Goal: Communication & Community: Answer question/provide support

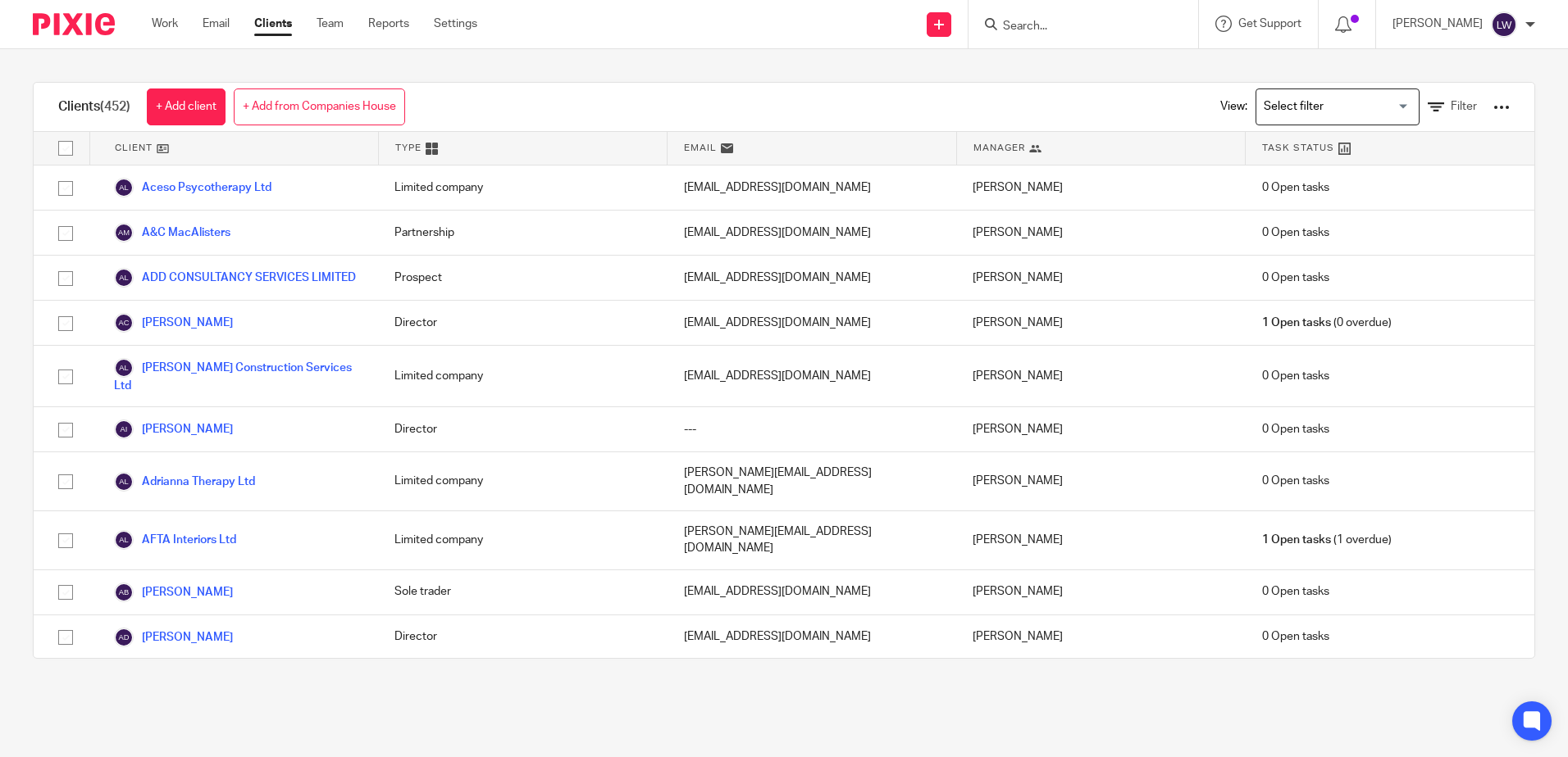
click at [1042, 23] on input "Search" at bounding box center [1075, 27] width 148 height 15
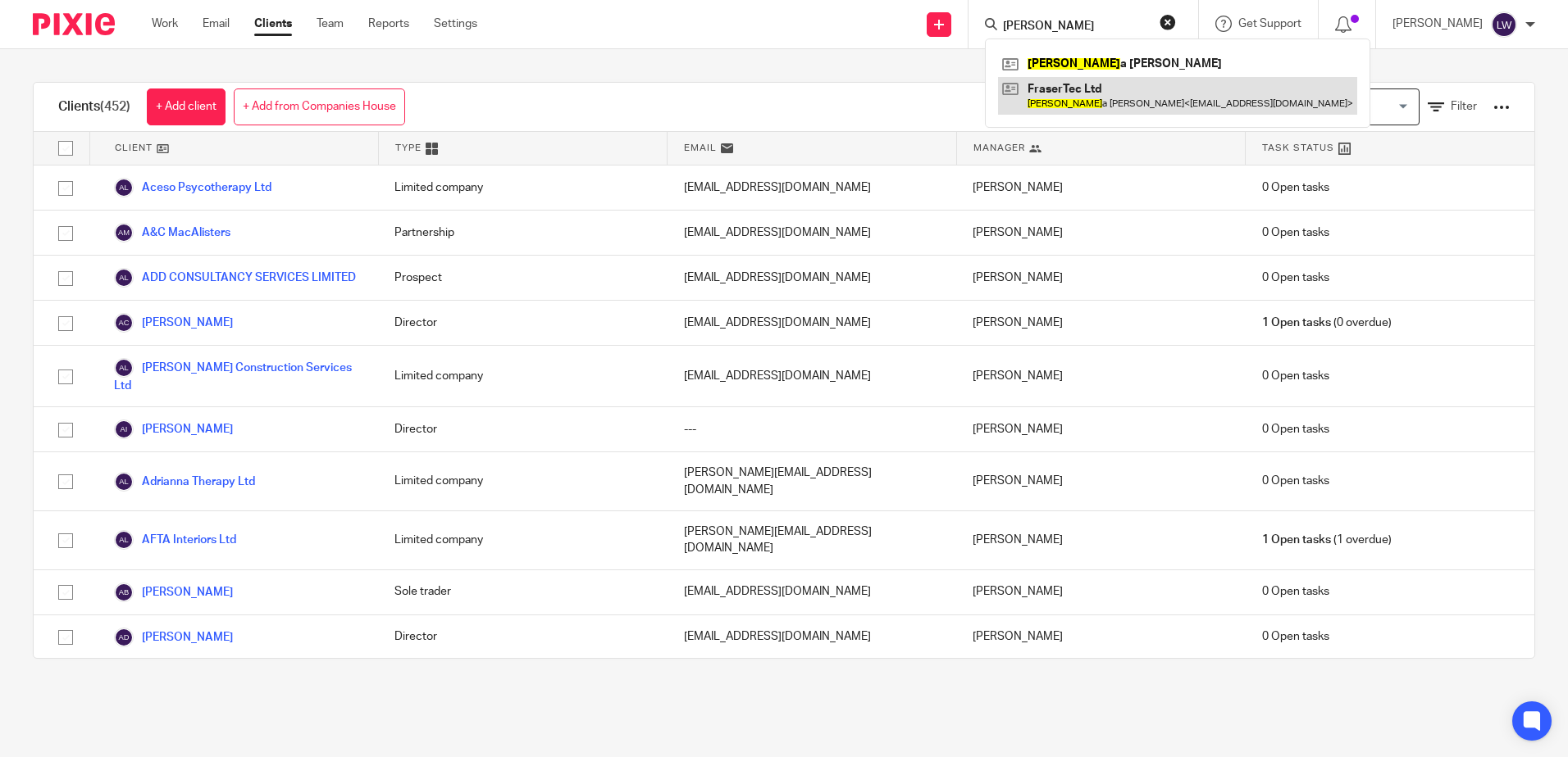
type input "pamel"
click at [1100, 102] on link at bounding box center [1177, 96] width 359 height 38
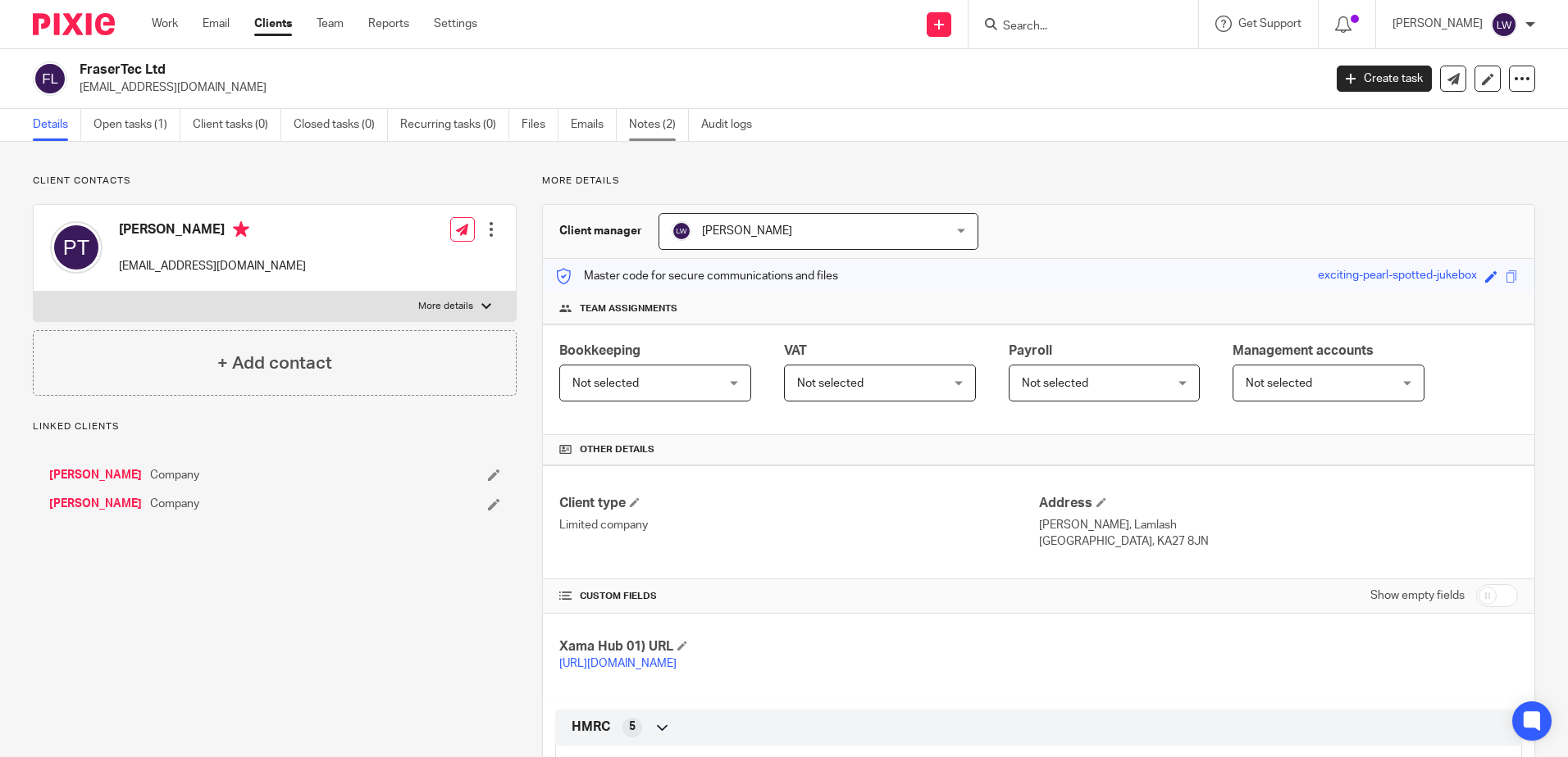
click at [668, 119] on link "Notes (2)" at bounding box center [658, 125] width 60 height 32
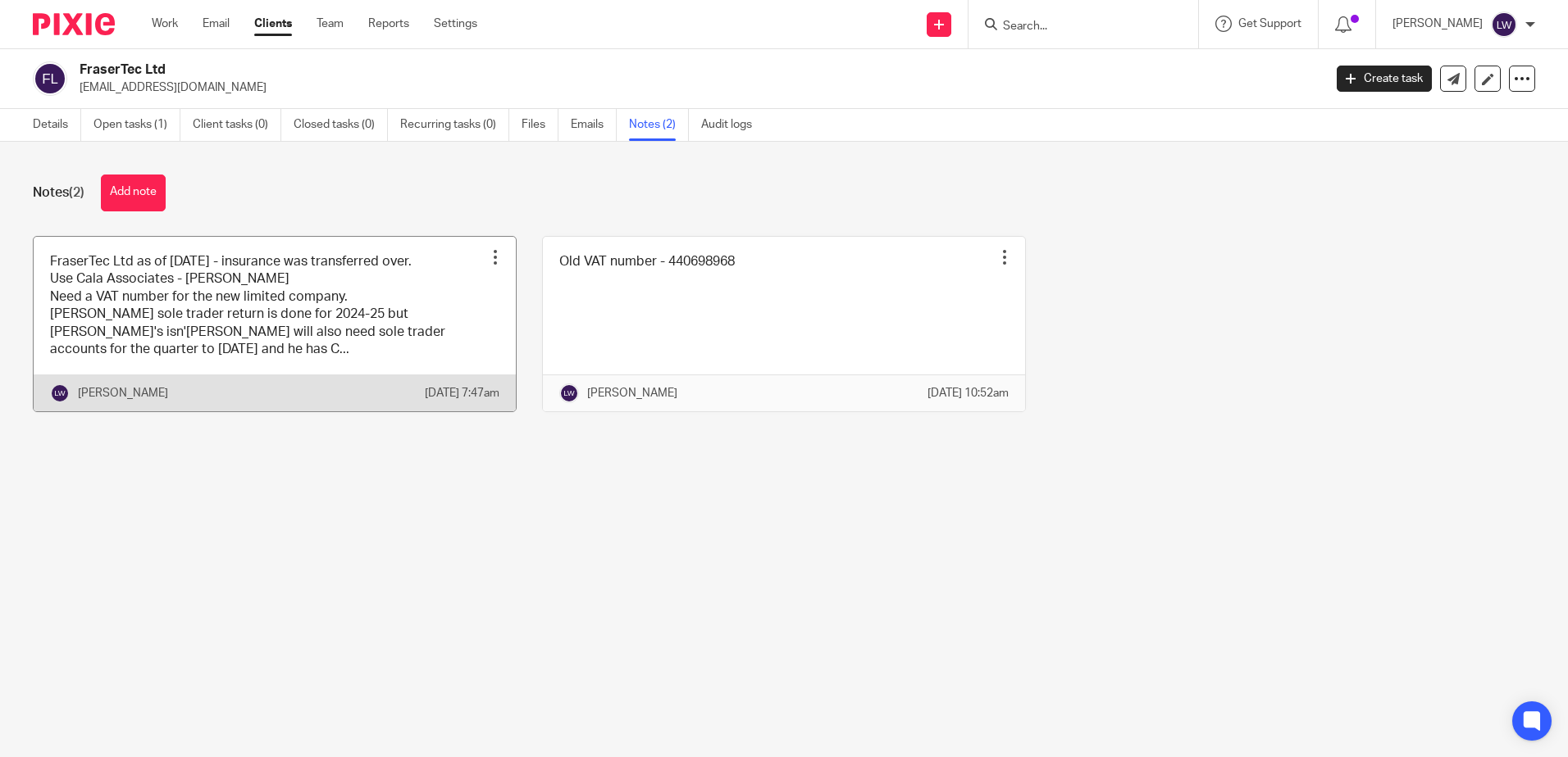
click at [318, 321] on link at bounding box center [275, 324] width 482 height 175
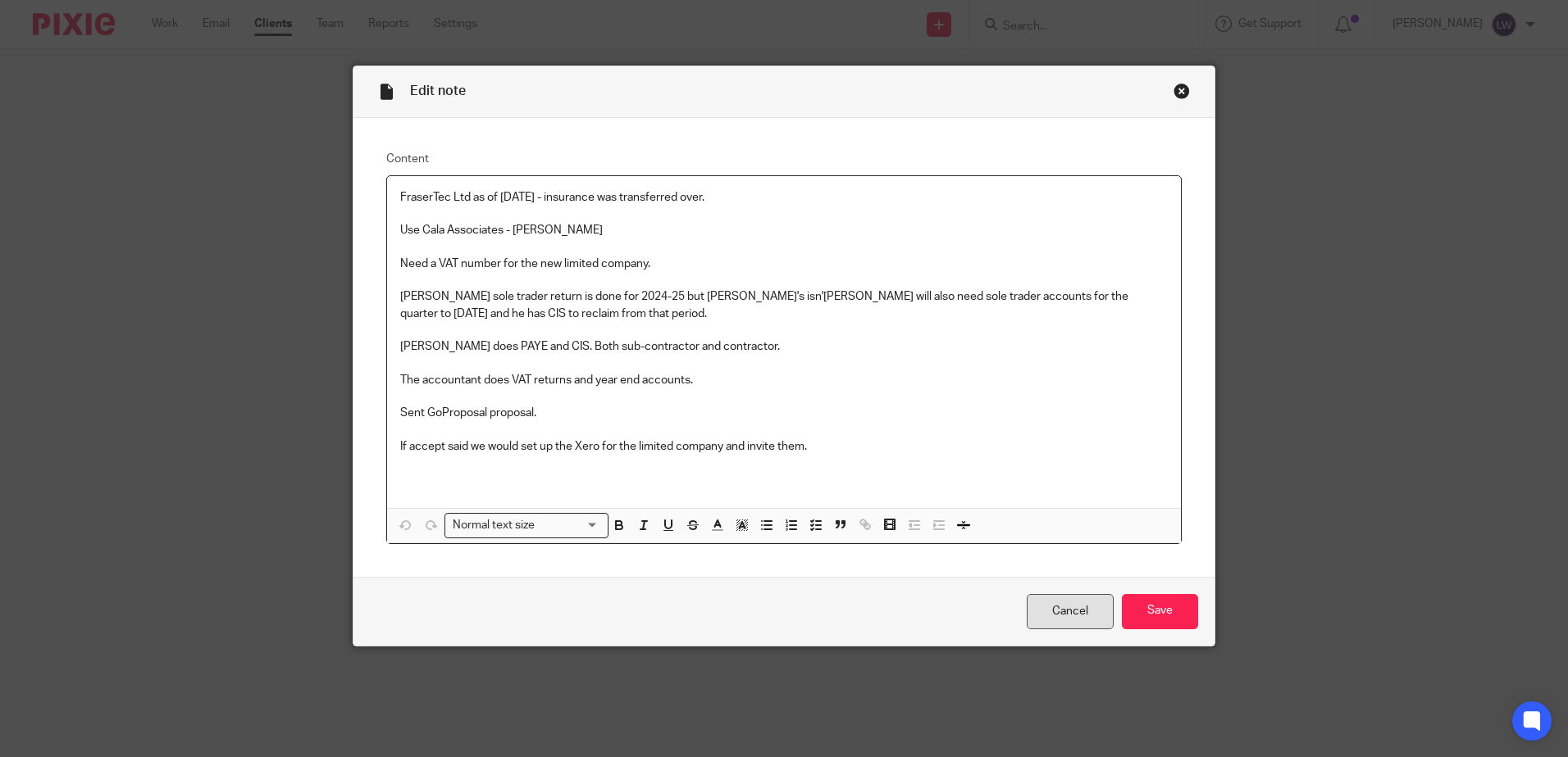
click at [1043, 614] on link "Cancel" at bounding box center [1070, 611] width 87 height 35
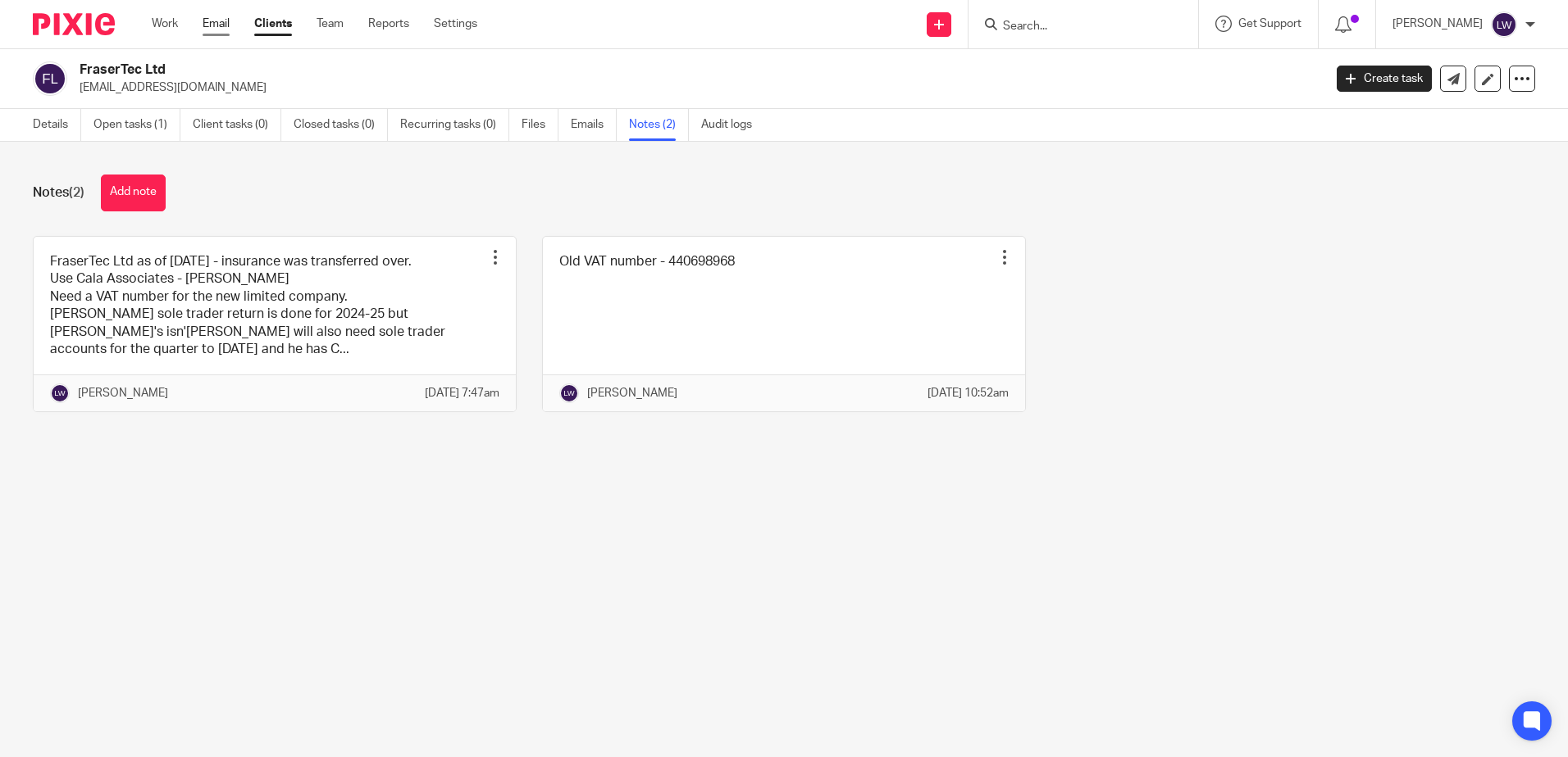
click at [208, 23] on link "Email" at bounding box center [216, 23] width 27 height 16
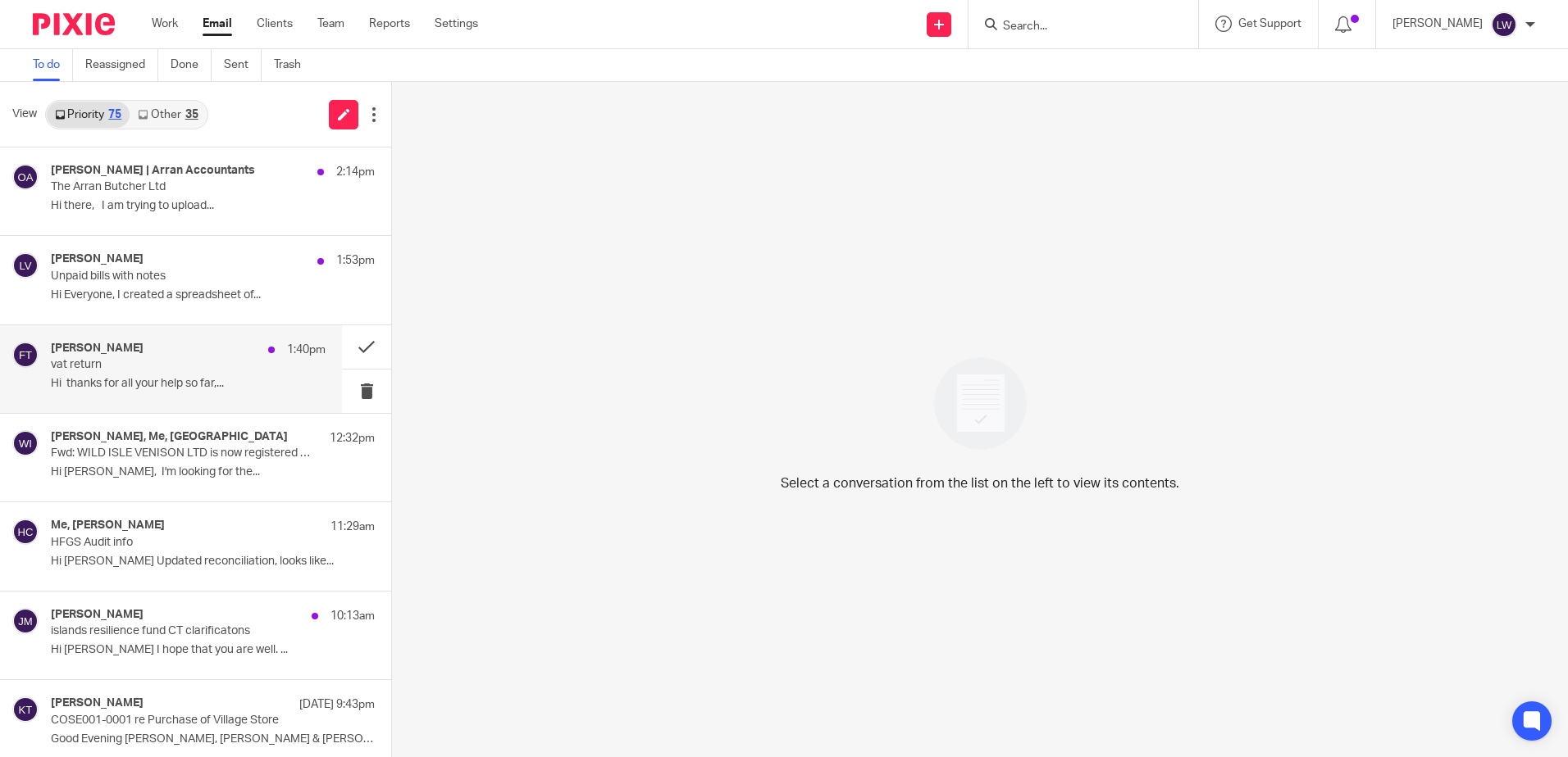
click at [97, 375] on div "[PERSON_NAME] 1:40pm vat return Hi thanks for all your help so far,..." at bounding box center [188, 369] width 275 height 55
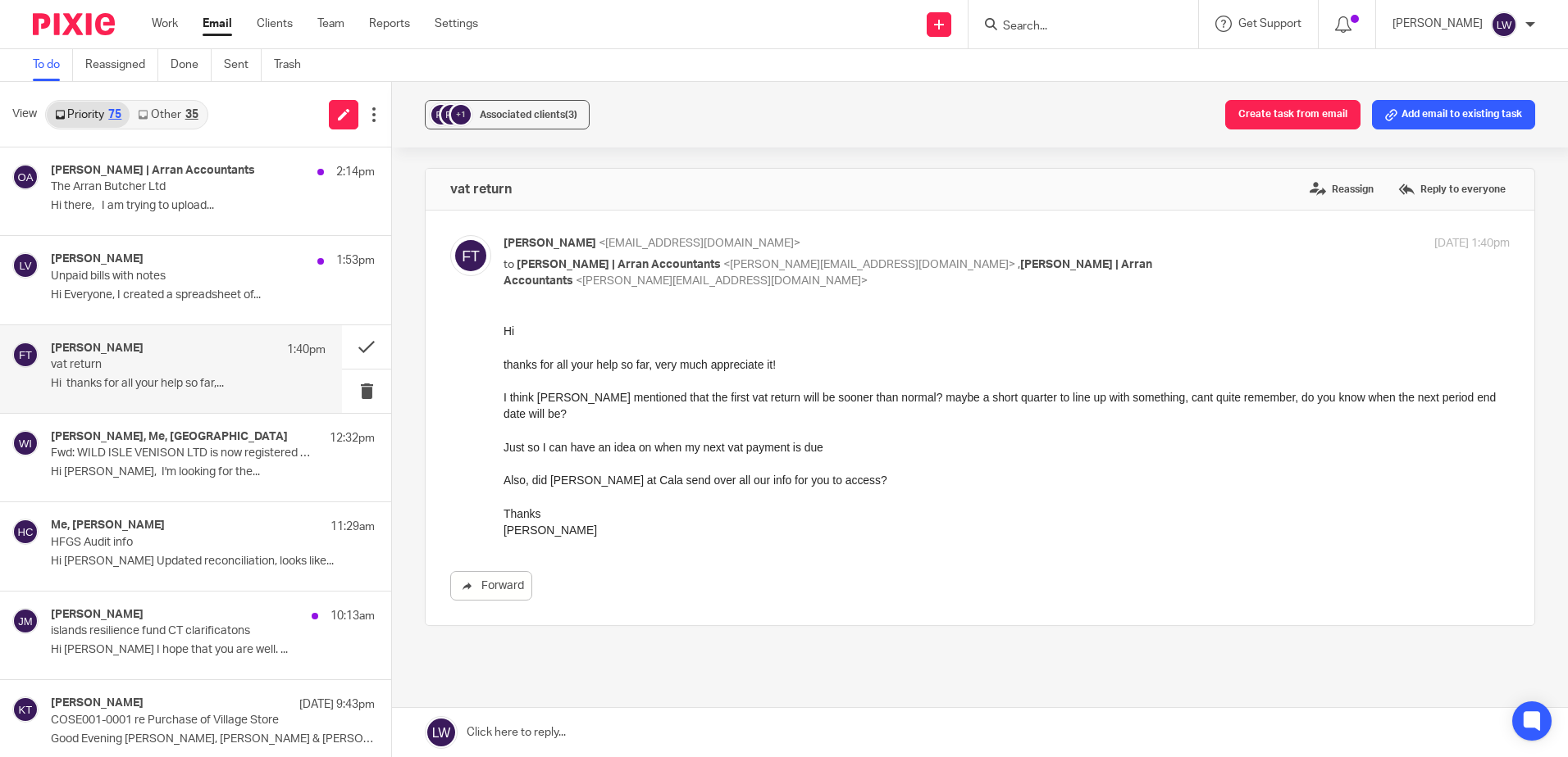
click at [1109, 26] on input "Search" at bounding box center [1075, 27] width 148 height 15
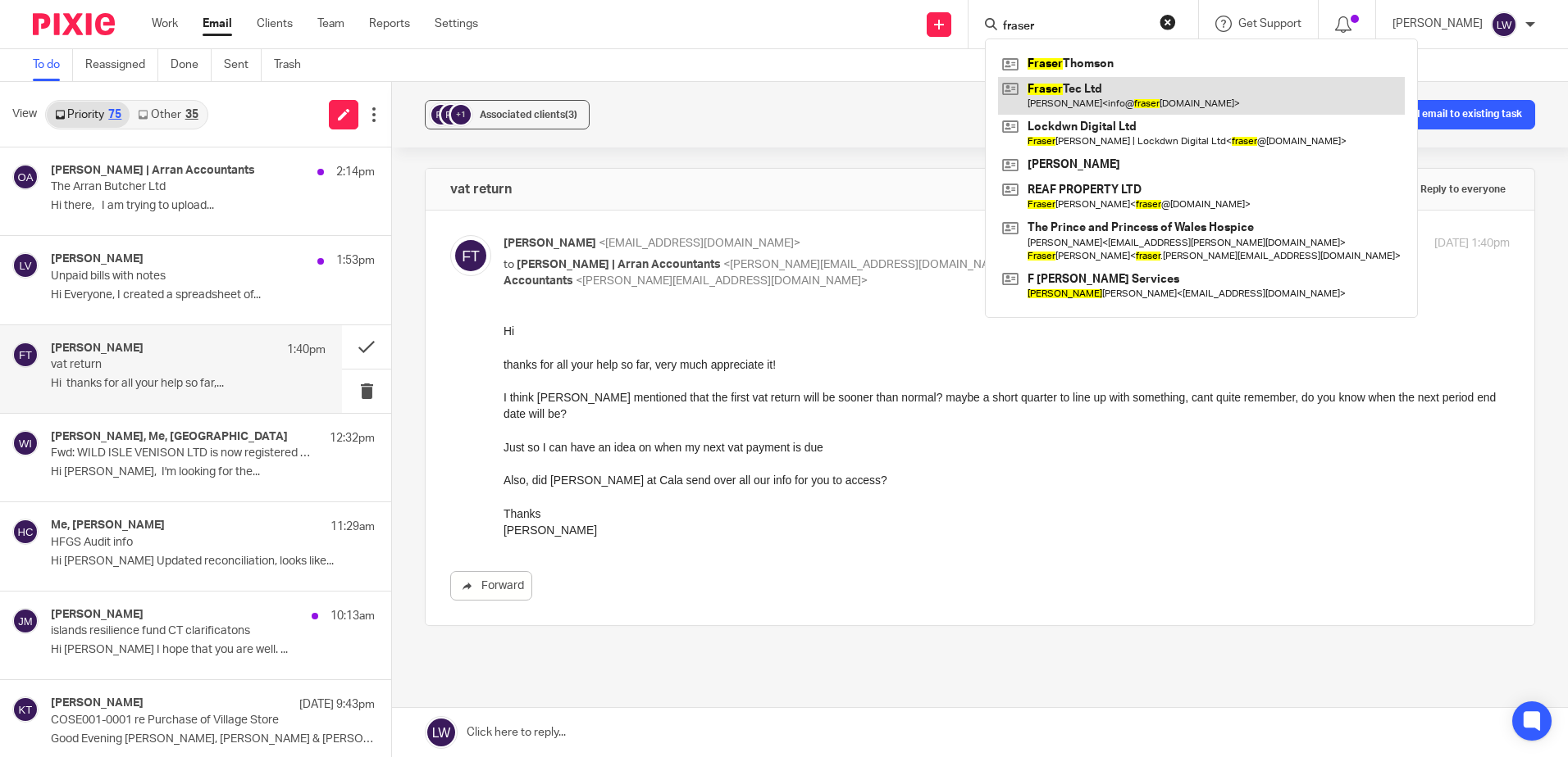
type input "fraser"
click at [1129, 96] on link at bounding box center [1202, 96] width 407 height 38
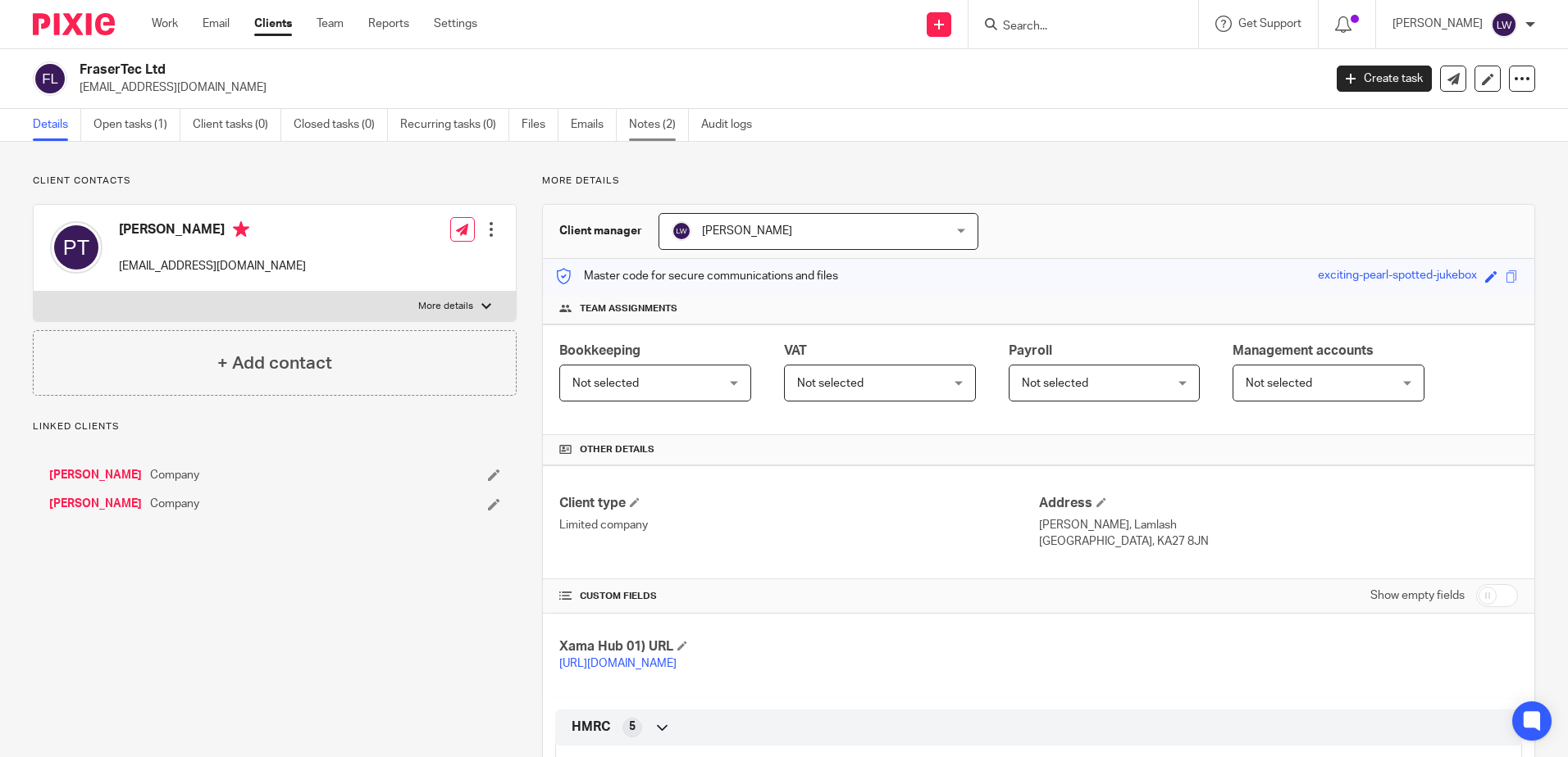
click at [664, 124] on link "Notes (2)" at bounding box center [658, 125] width 60 height 32
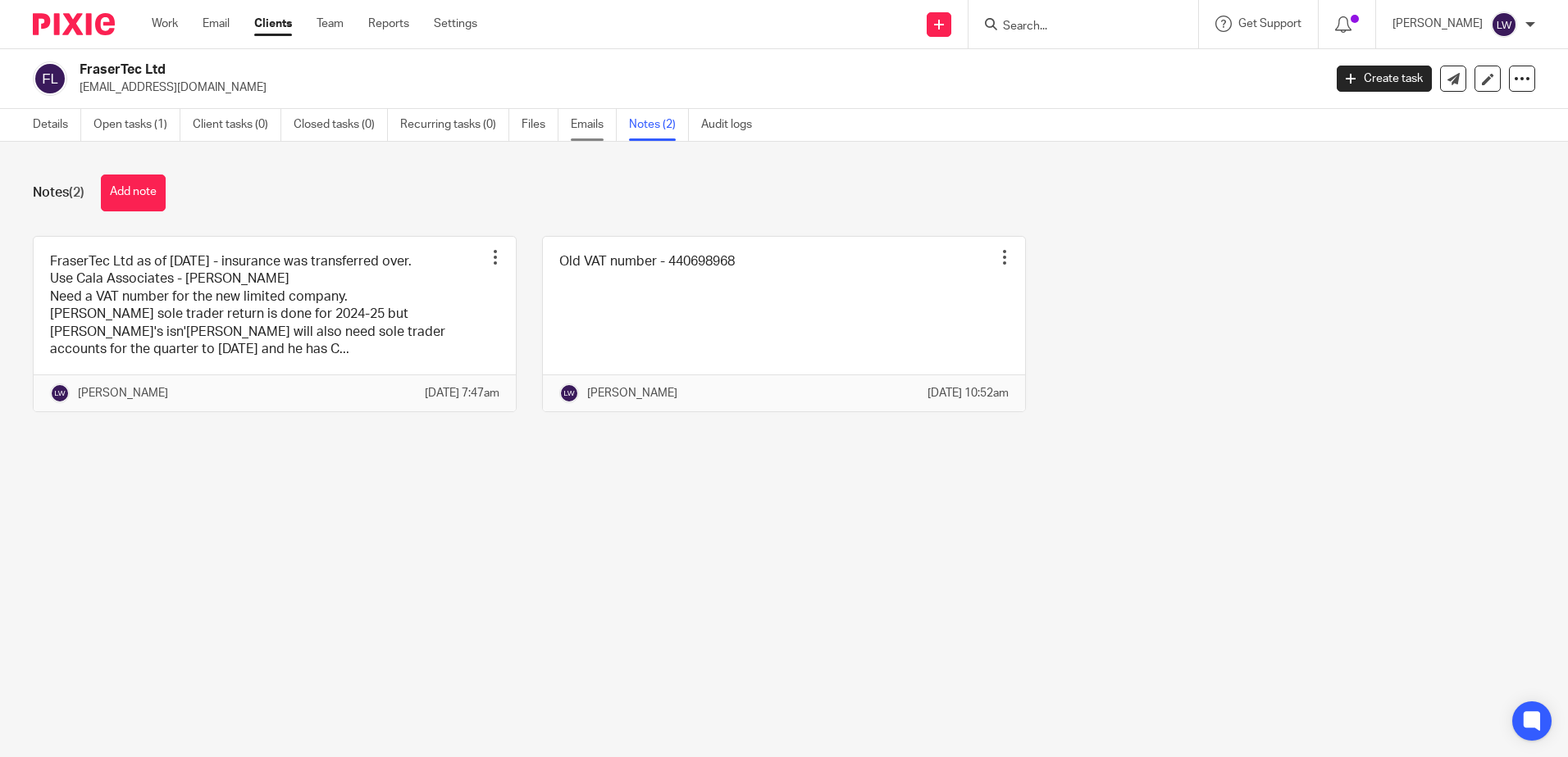
click at [574, 124] on link "Emails" at bounding box center [594, 125] width 45 height 32
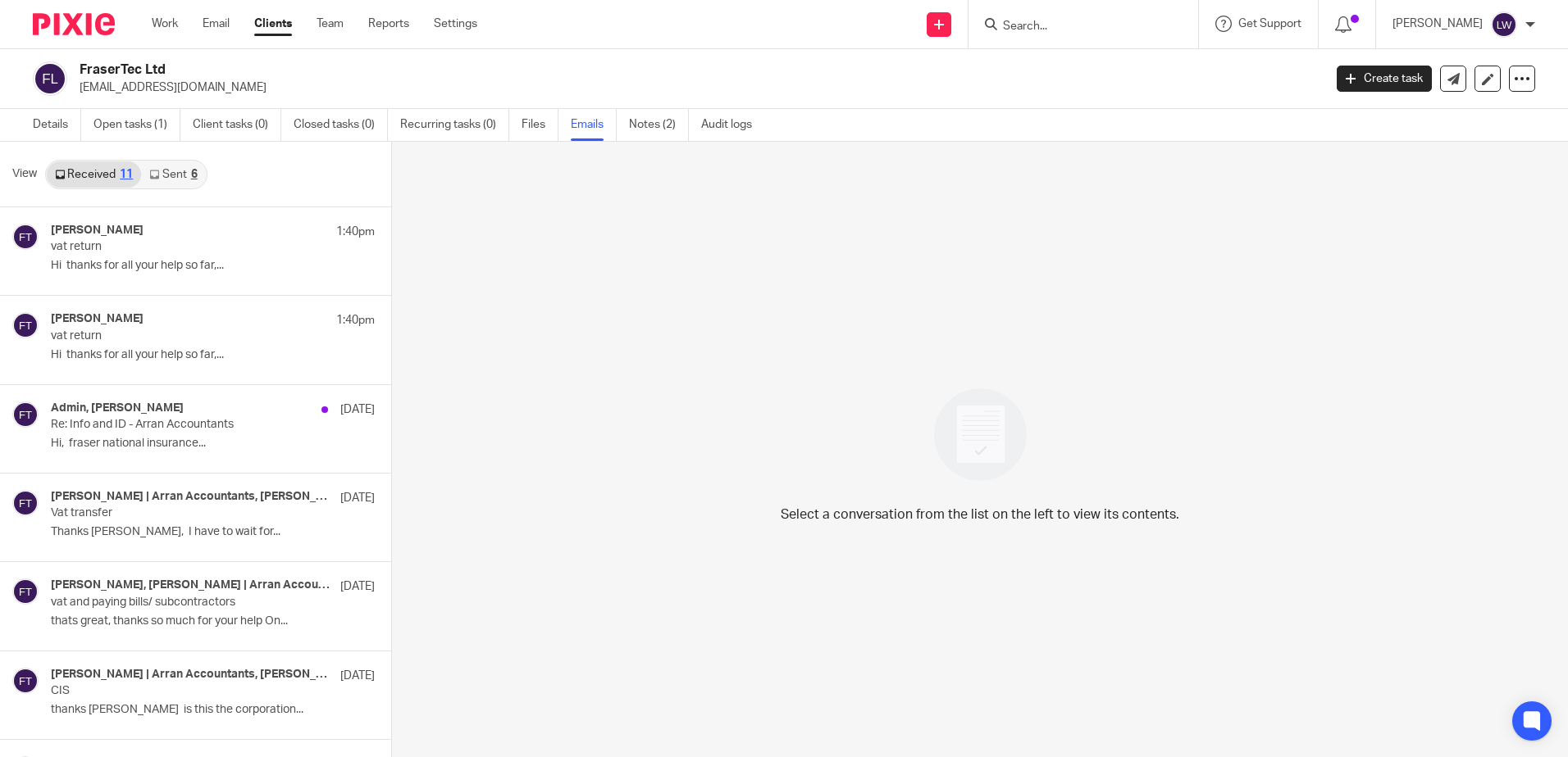
click at [168, 178] on link "Sent 6" at bounding box center [173, 175] width 64 height 26
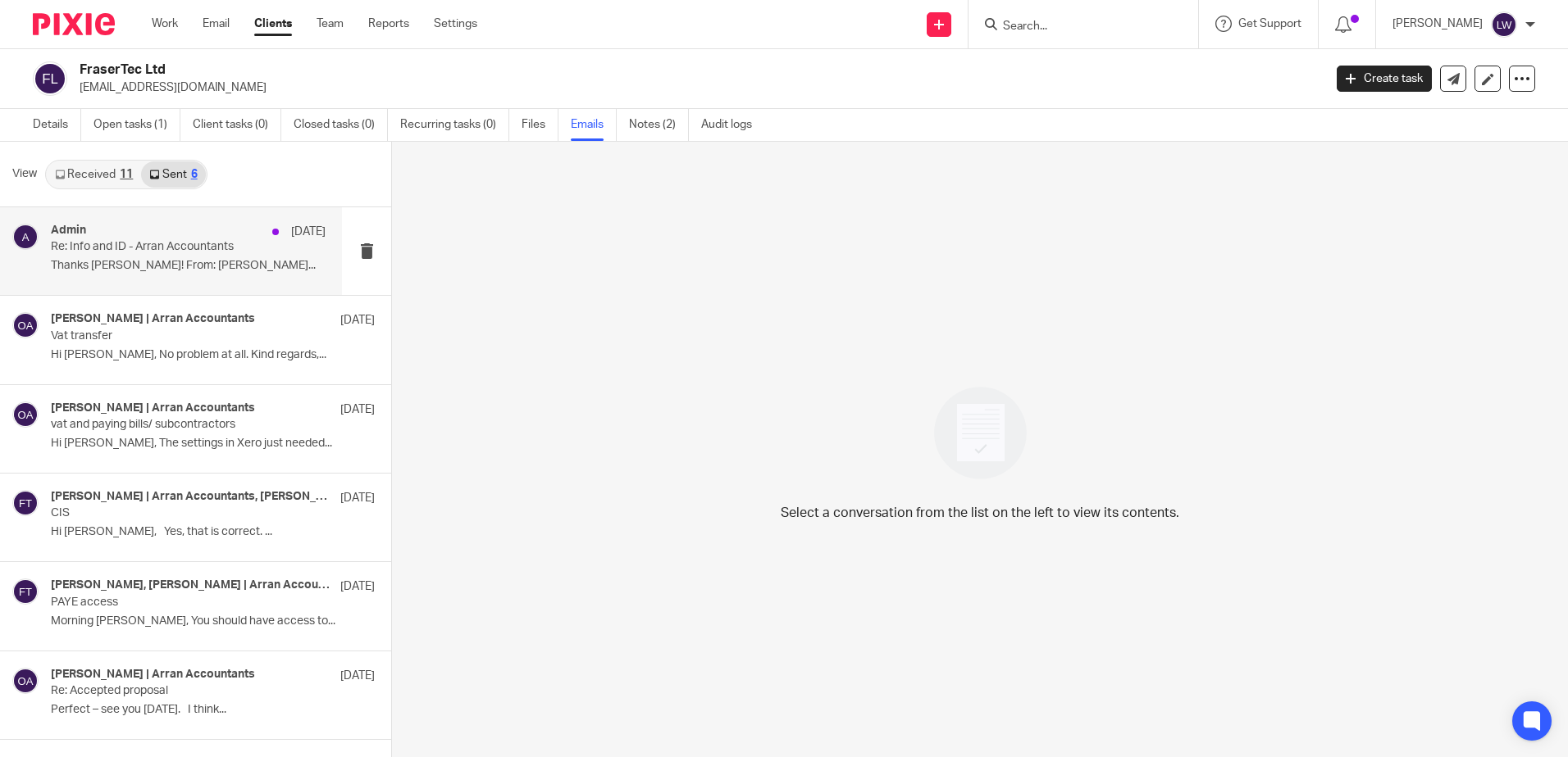
click at [141, 264] on p "Thanks Pamela! From: Fraser Thomson..." at bounding box center [188, 266] width 275 height 14
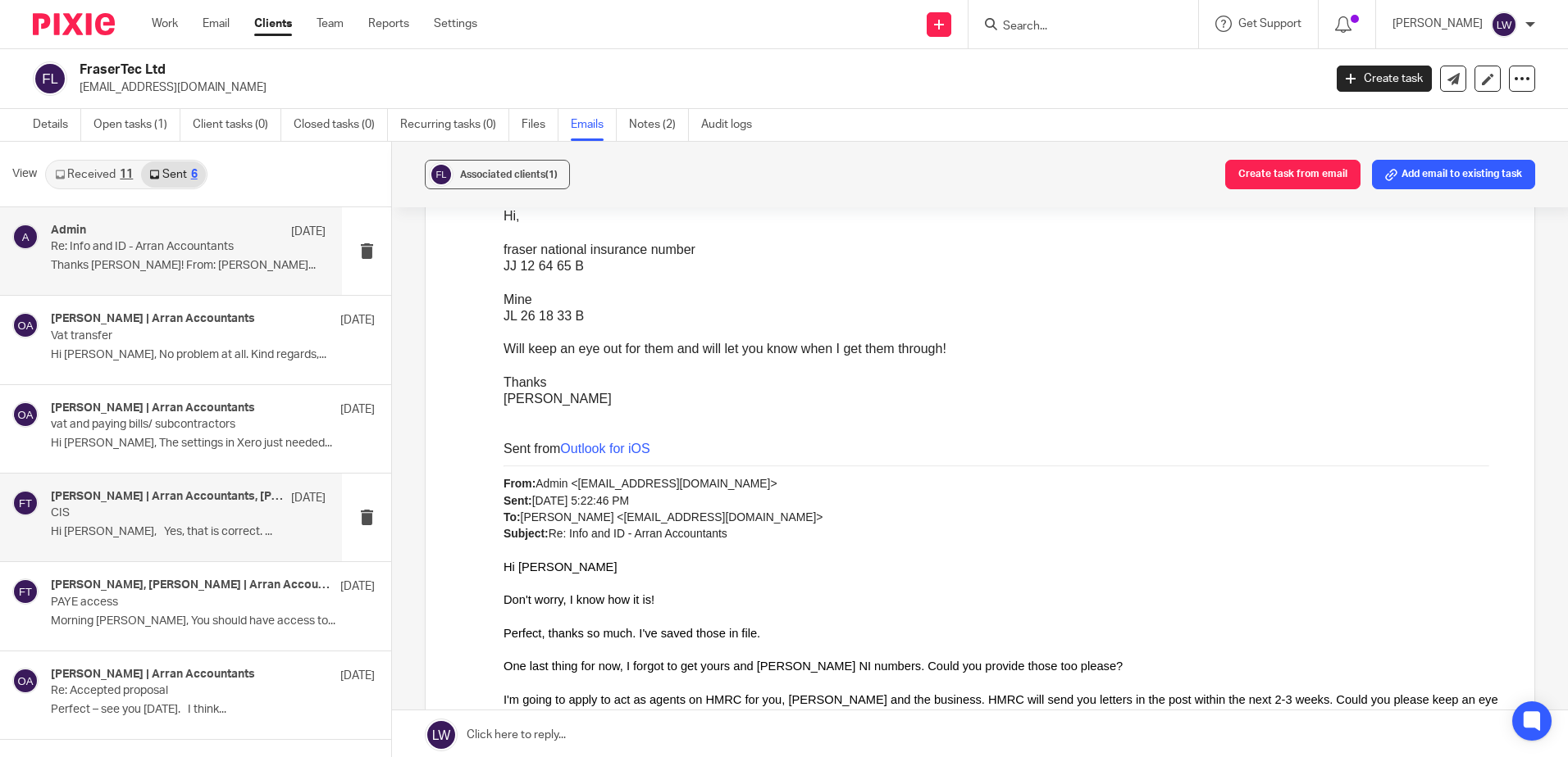
scroll to position [3, 0]
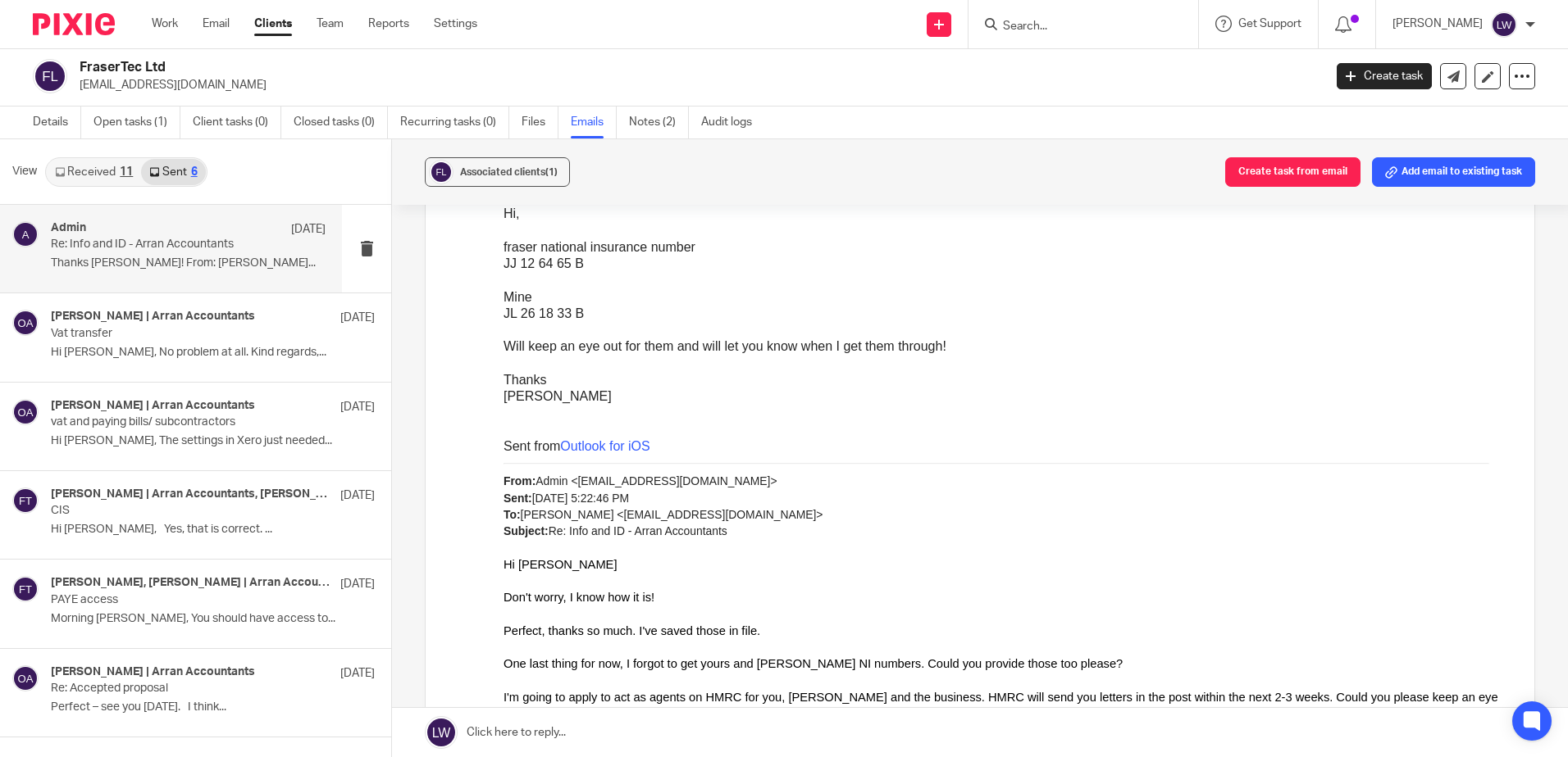
click at [89, 169] on link "Received 11" at bounding box center [94, 172] width 95 height 26
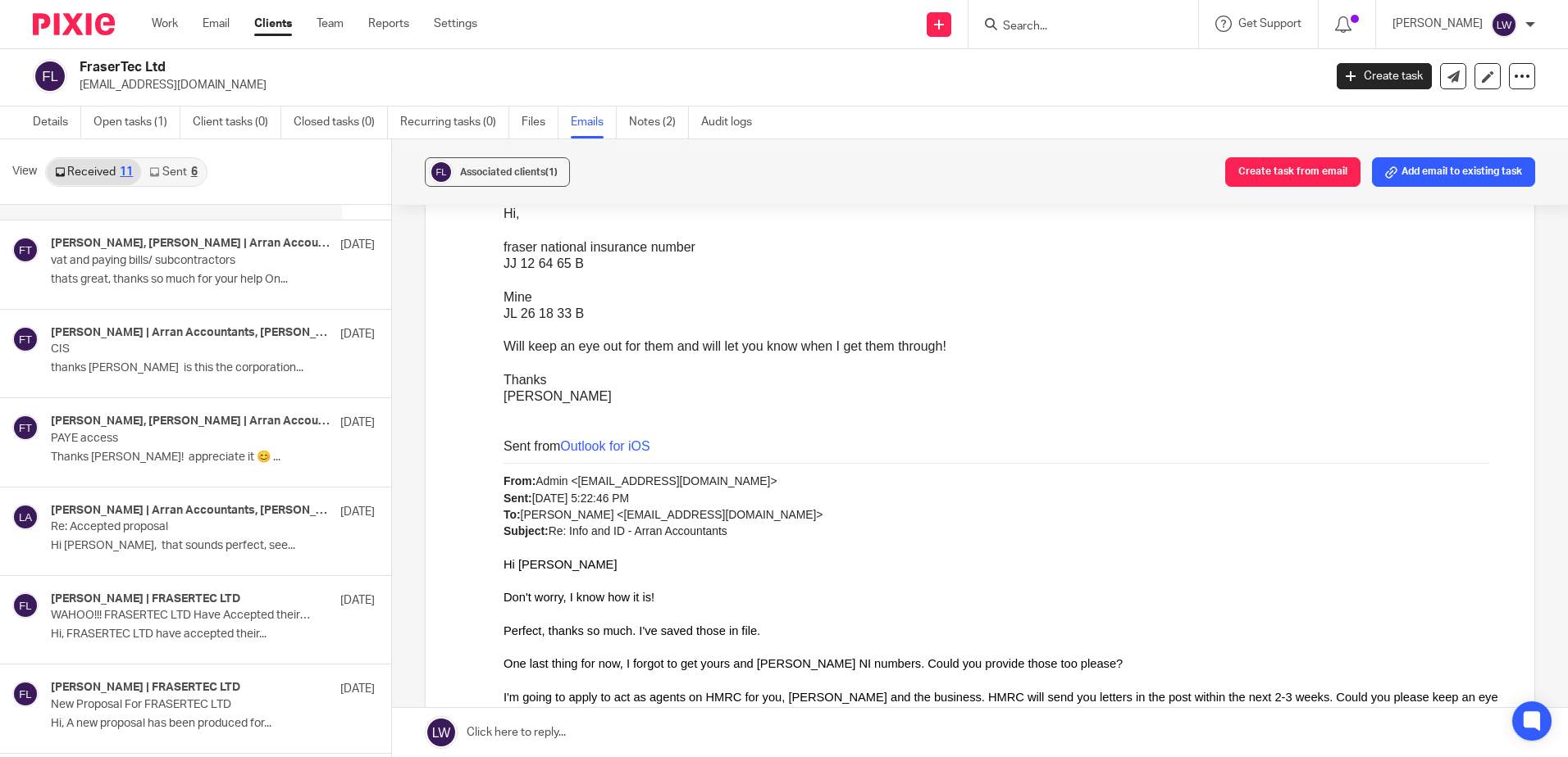
scroll to position [425, 0]
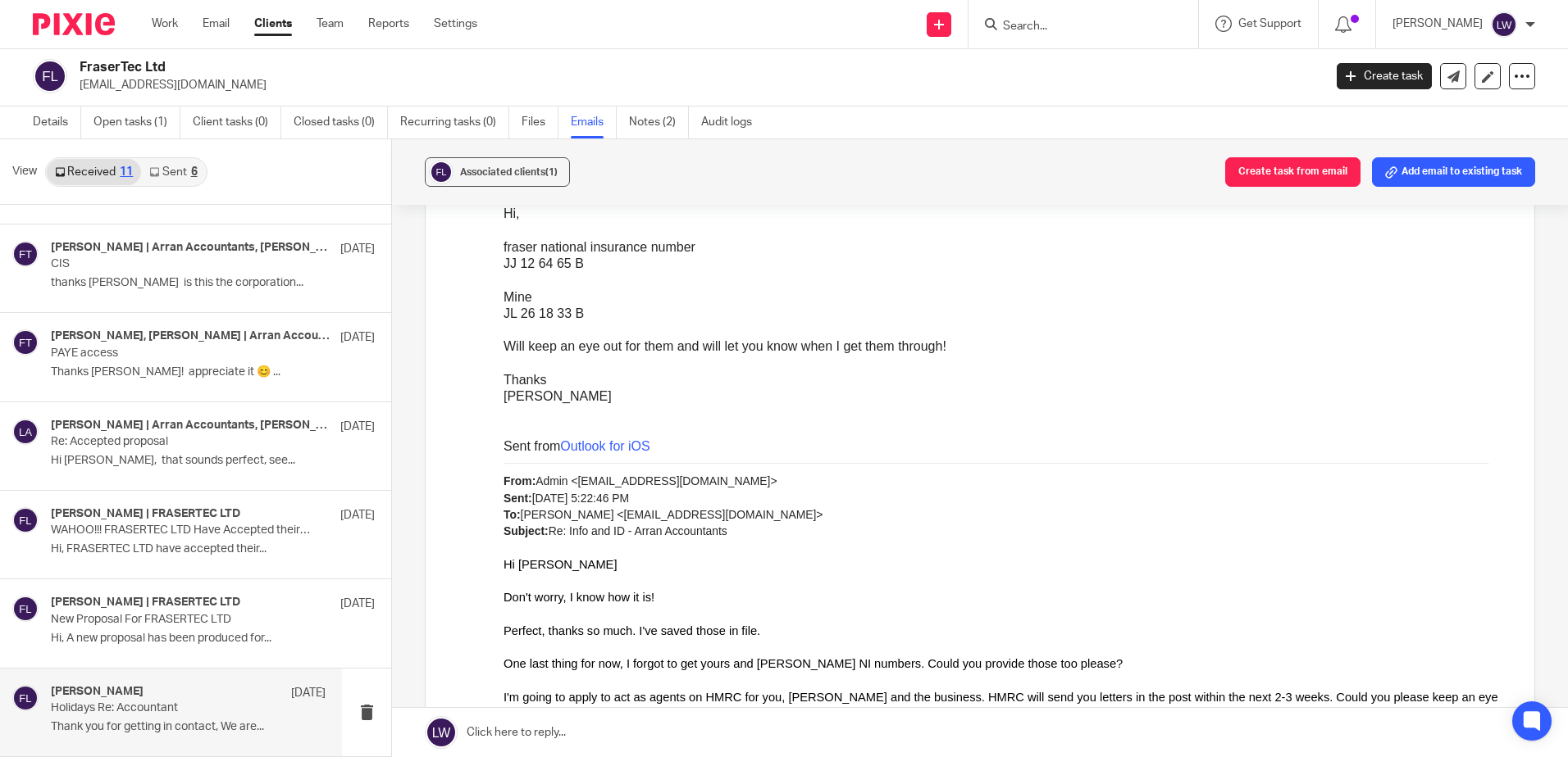
click at [154, 720] on p "Thank you for getting in contact, We are..." at bounding box center [188, 727] width 275 height 14
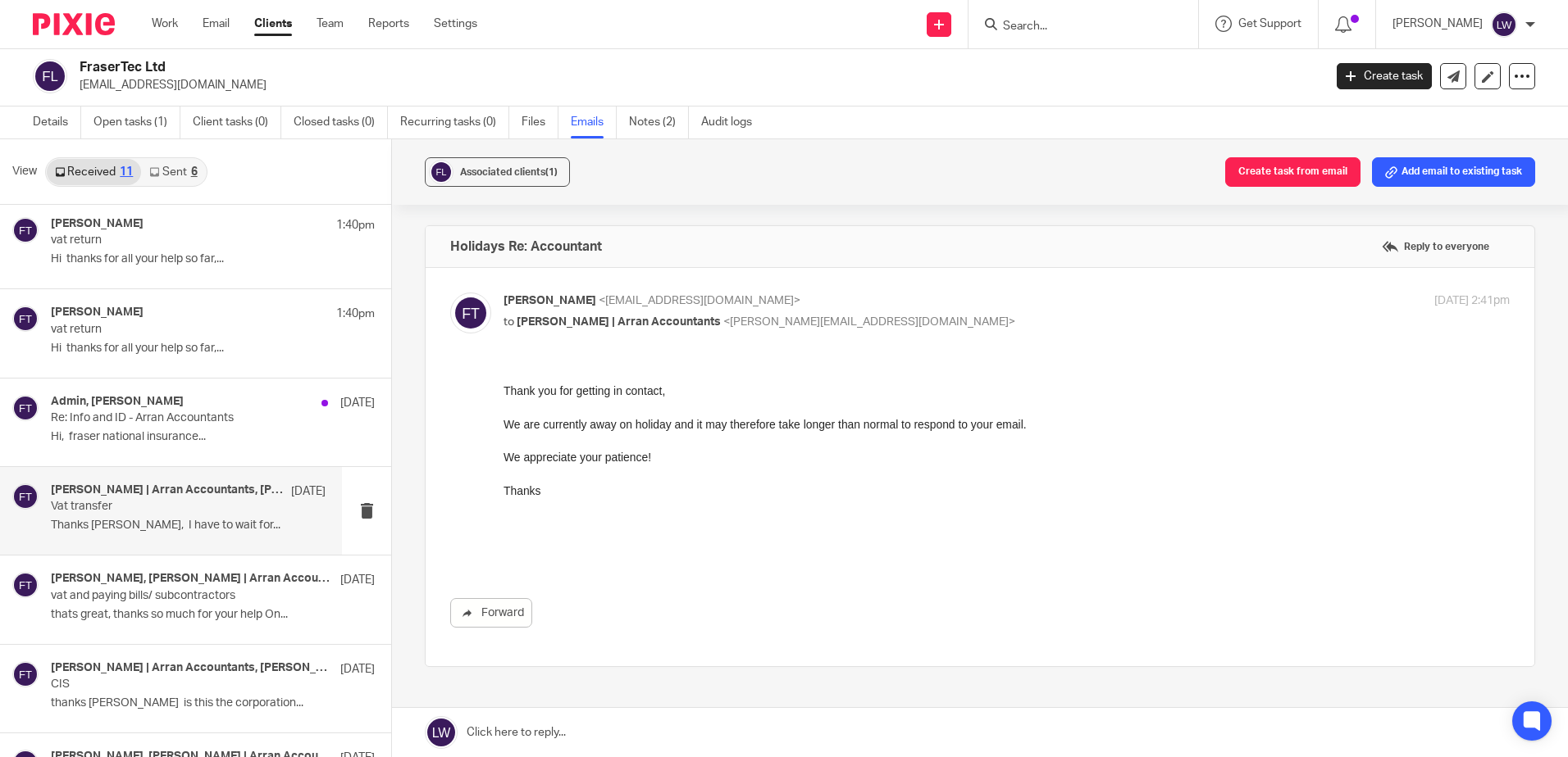
scroll to position [0, 0]
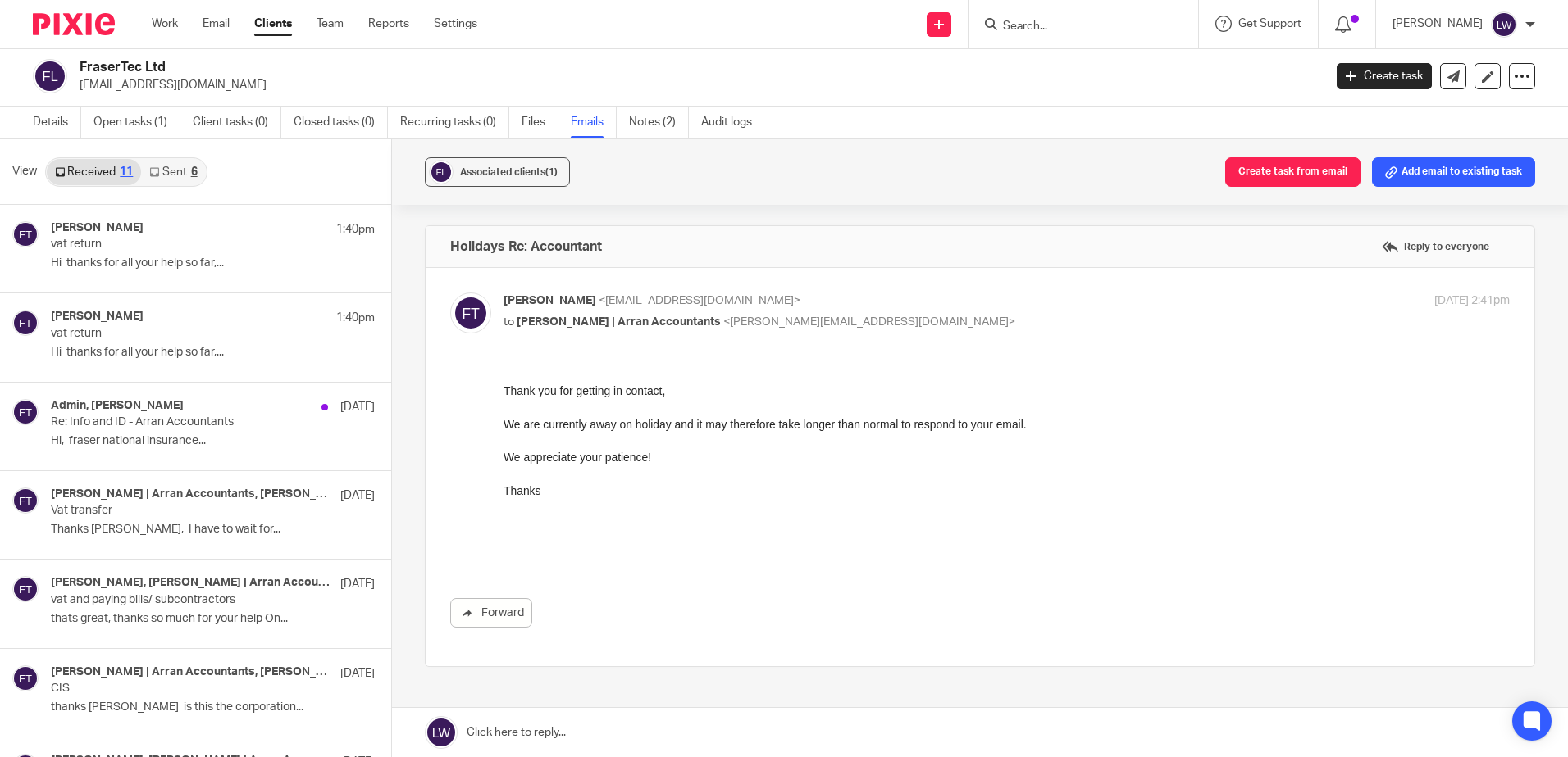
click at [1067, 23] on input "Search" at bounding box center [1075, 27] width 148 height 15
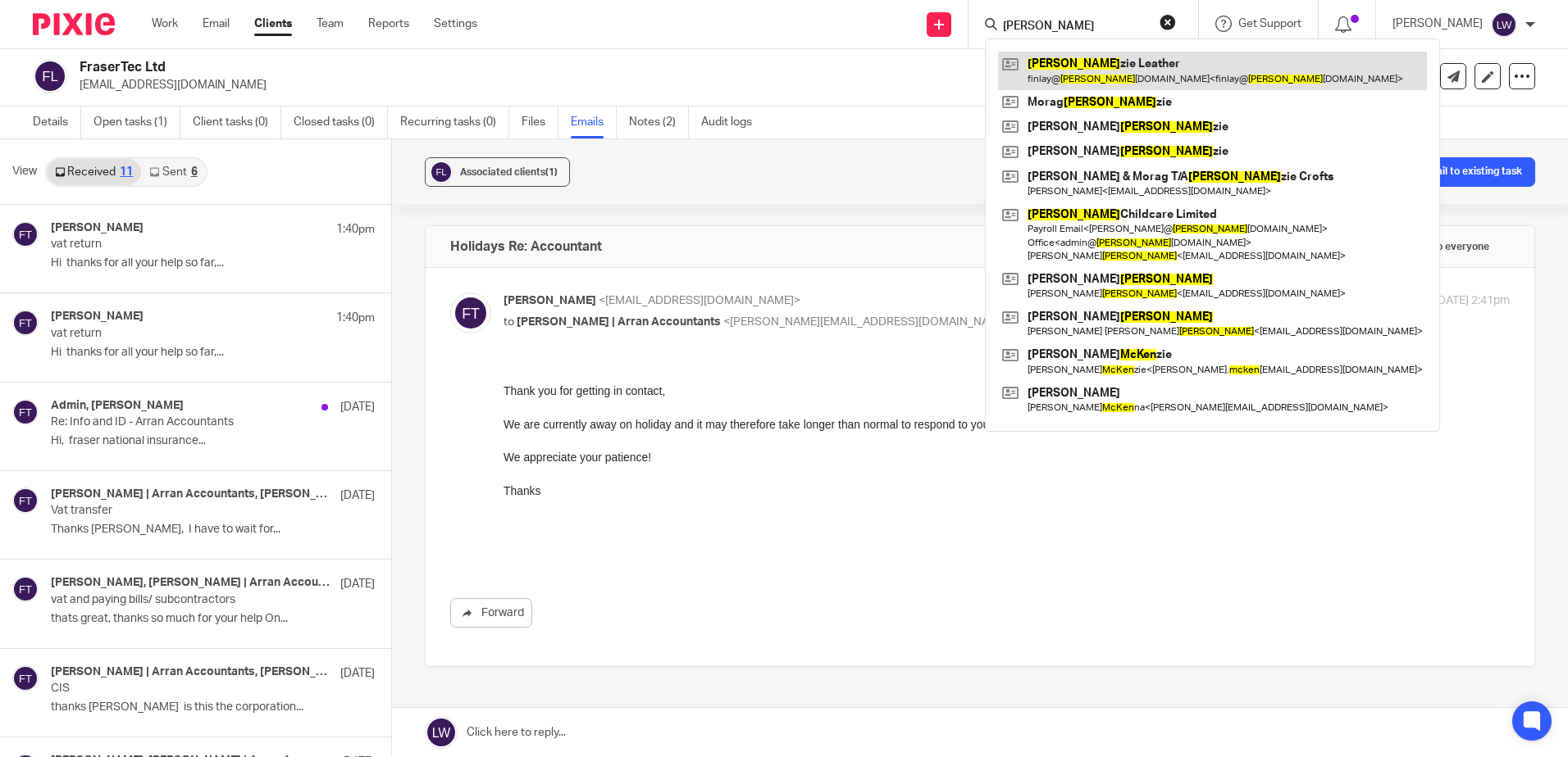
type input "macken"
click at [1091, 77] on link at bounding box center [1212, 71] width 429 height 38
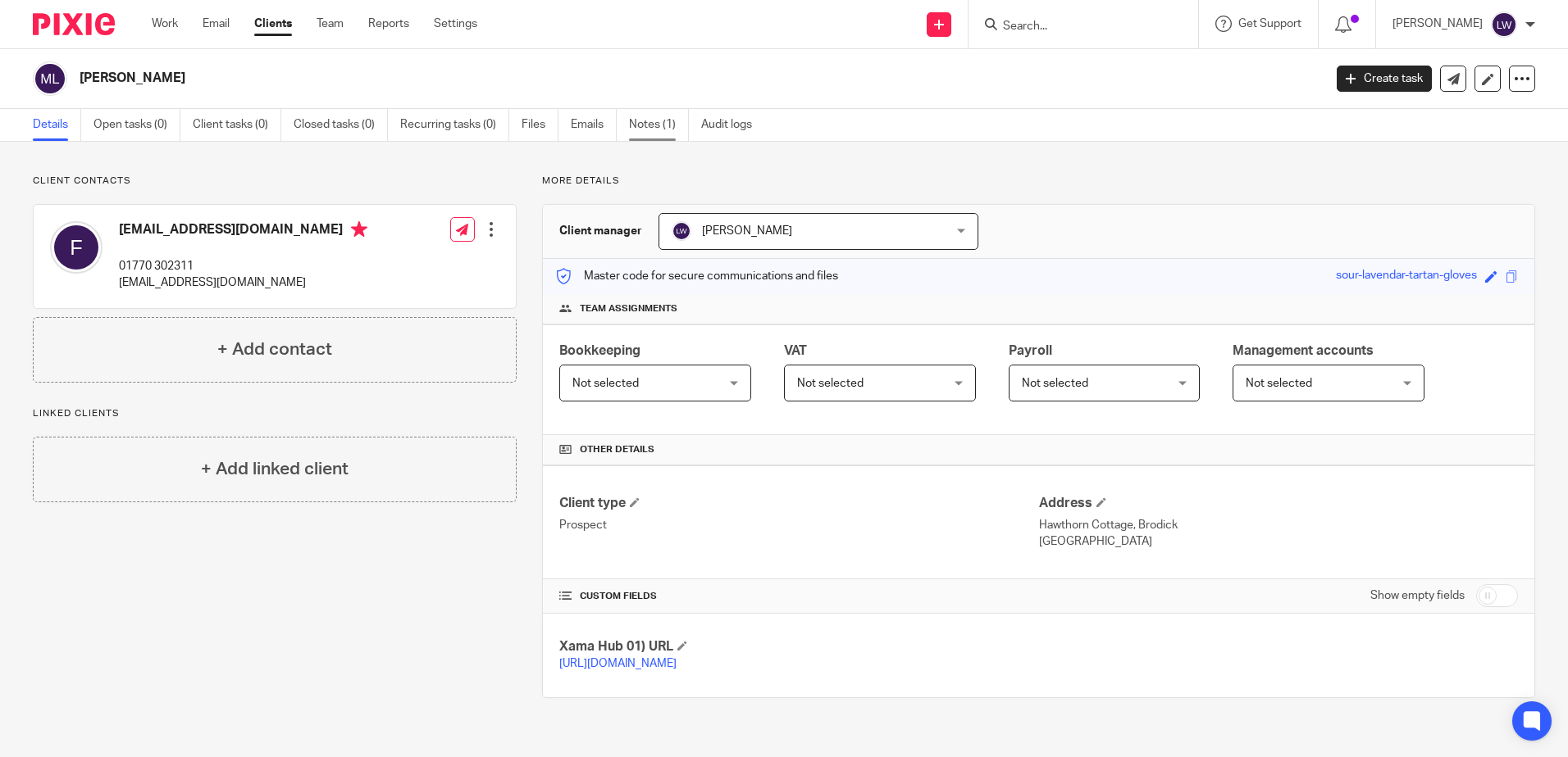
click at [642, 126] on link "Notes (1)" at bounding box center [658, 125] width 60 height 32
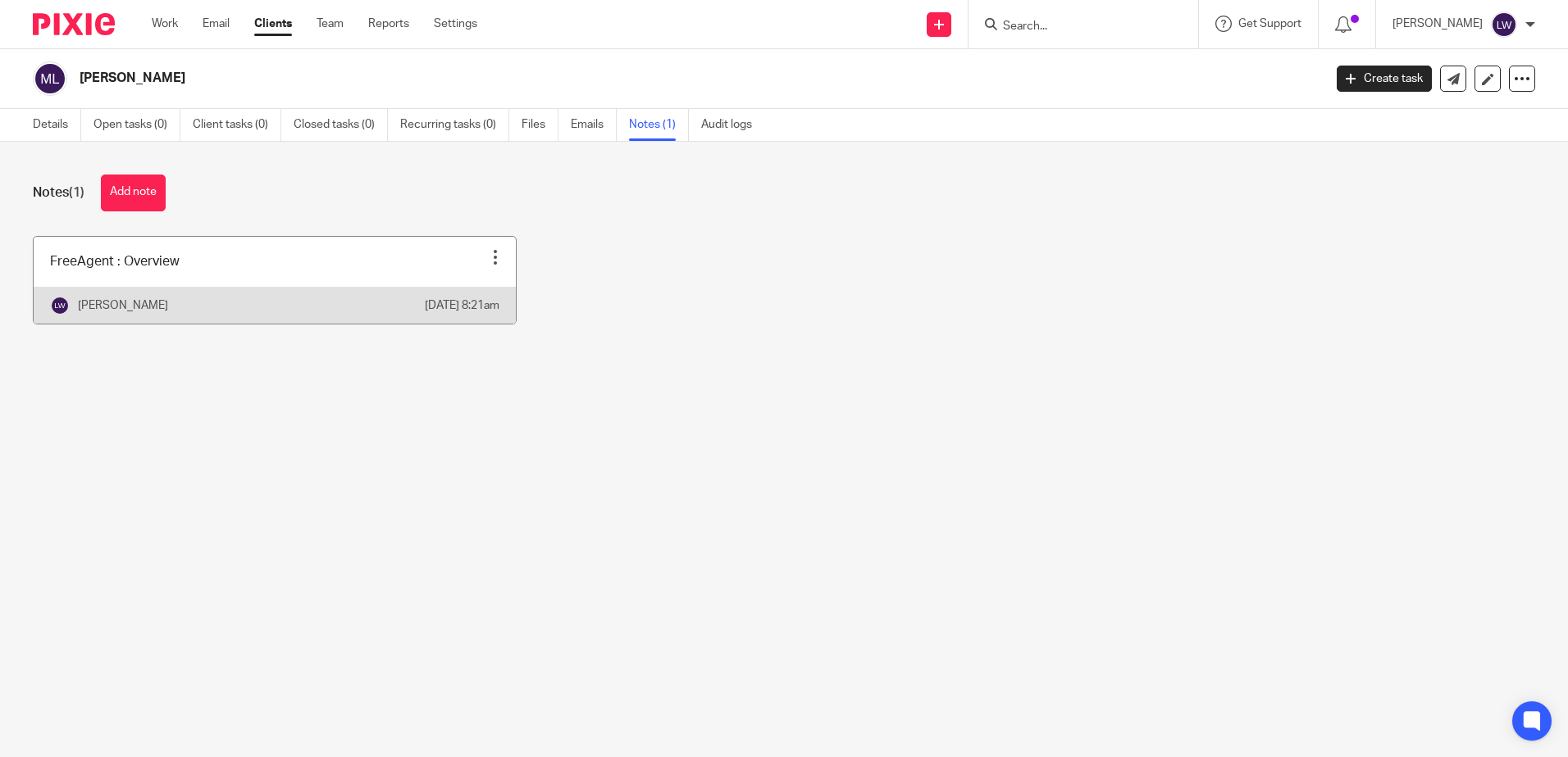
click at [310, 252] on link at bounding box center [275, 280] width 482 height 87
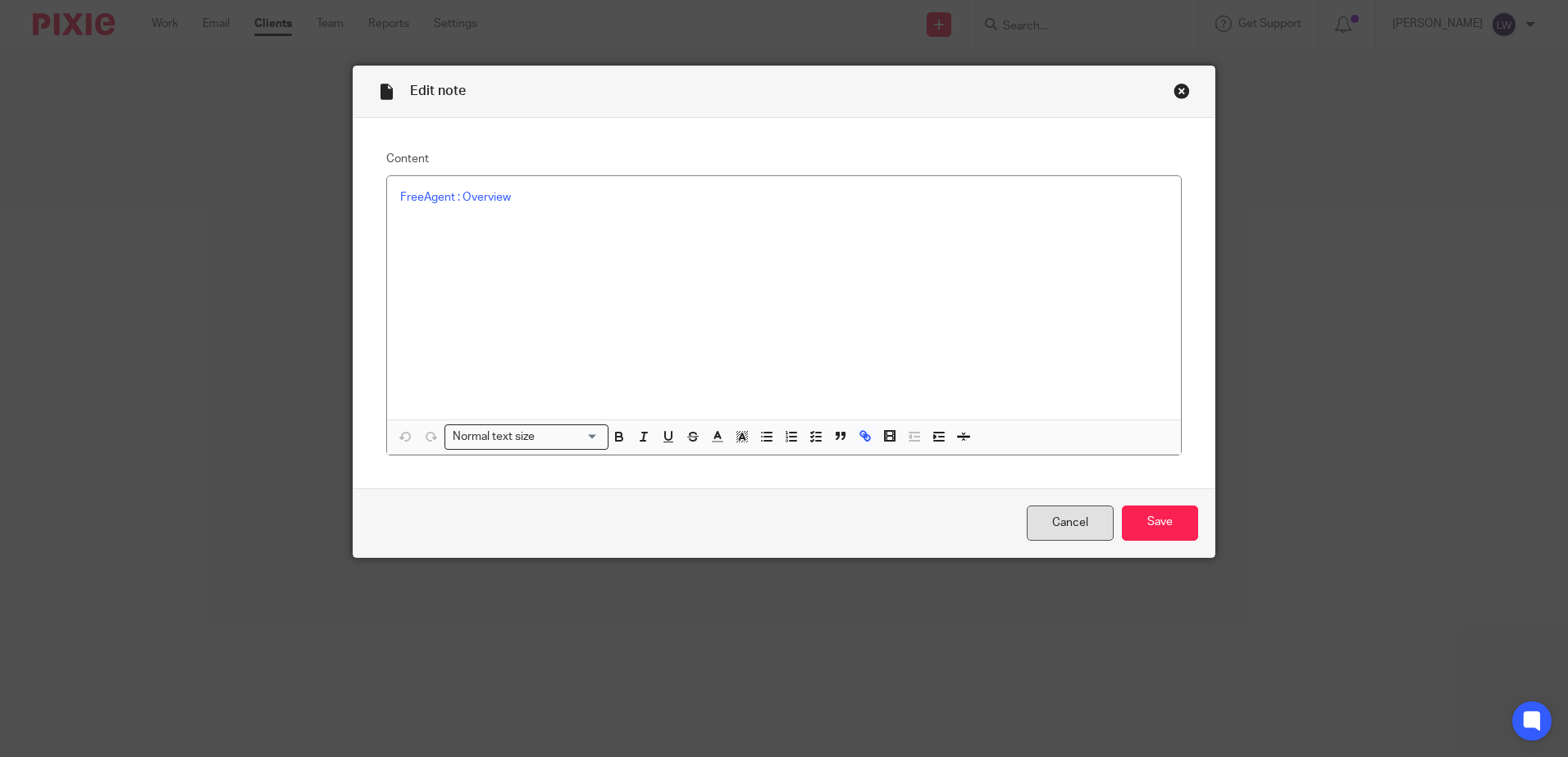
click at [1043, 528] on link "Cancel" at bounding box center [1070, 522] width 87 height 35
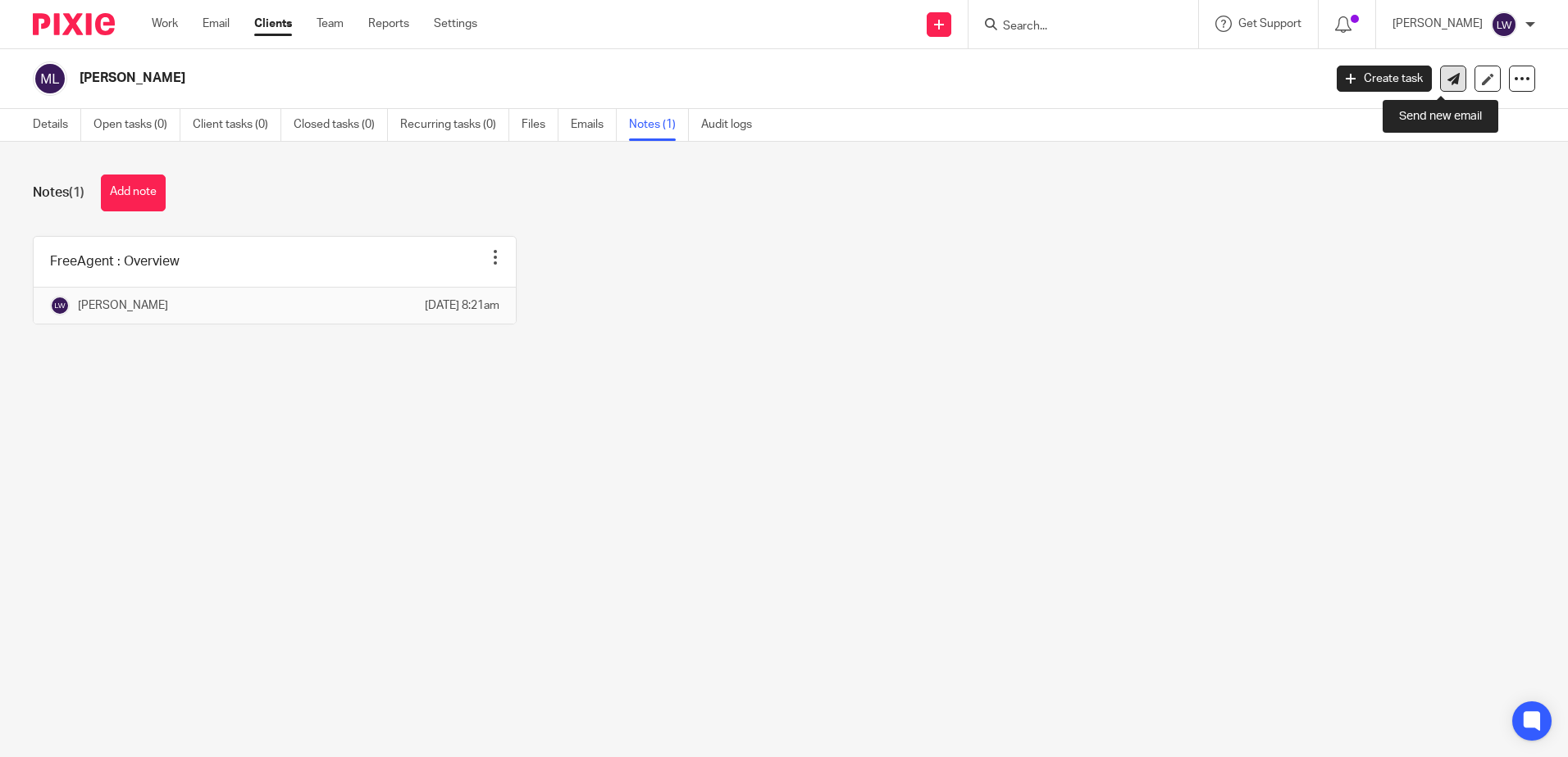
click at [1447, 77] on icon at bounding box center [1452, 79] width 12 height 12
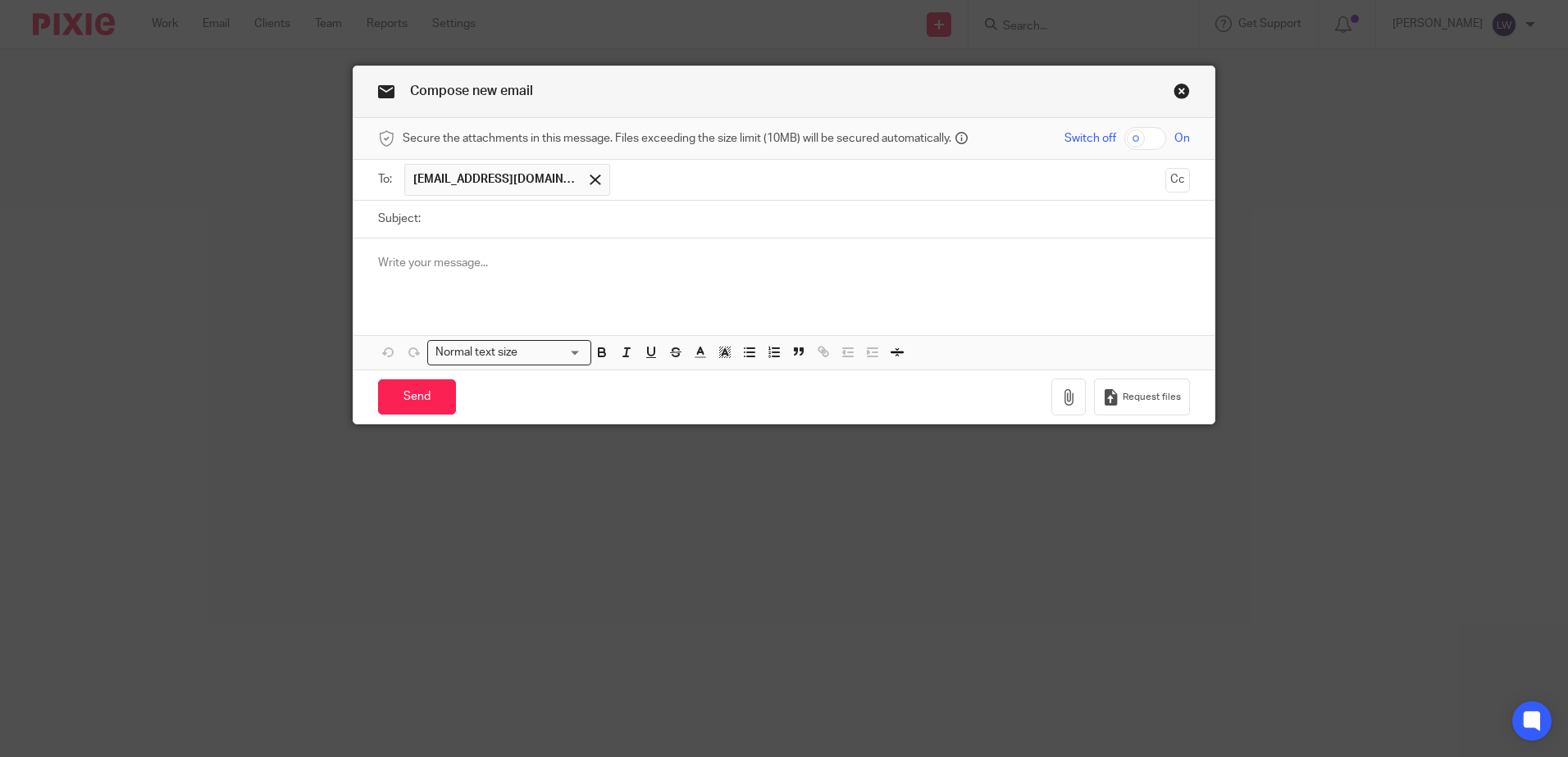
click at [454, 220] on input "Subject:" at bounding box center [810, 219] width 761 height 37
type input "Tax Return"
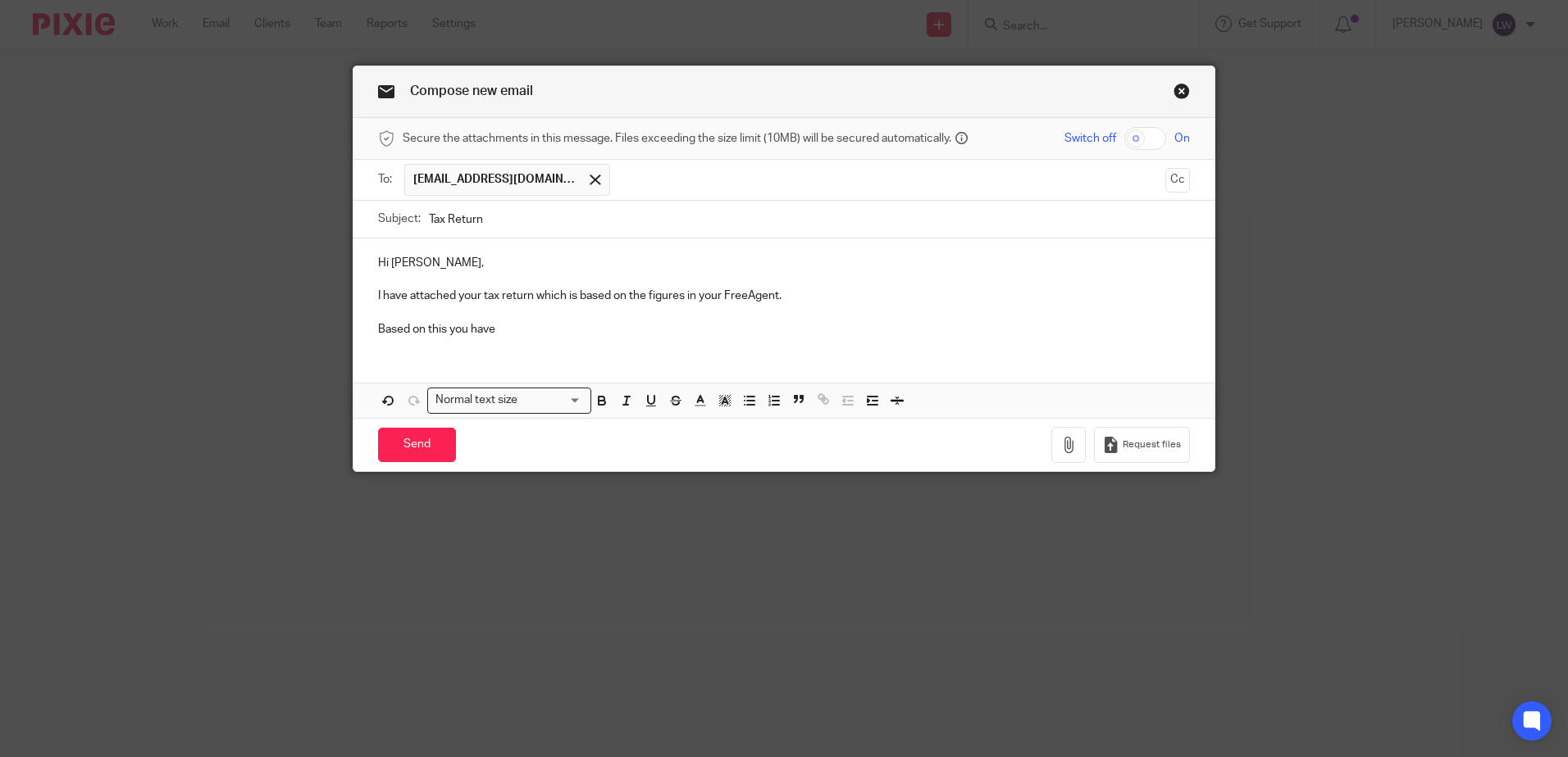
click at [540, 328] on p "Based on this you have" at bounding box center [783, 328] width 811 height 16
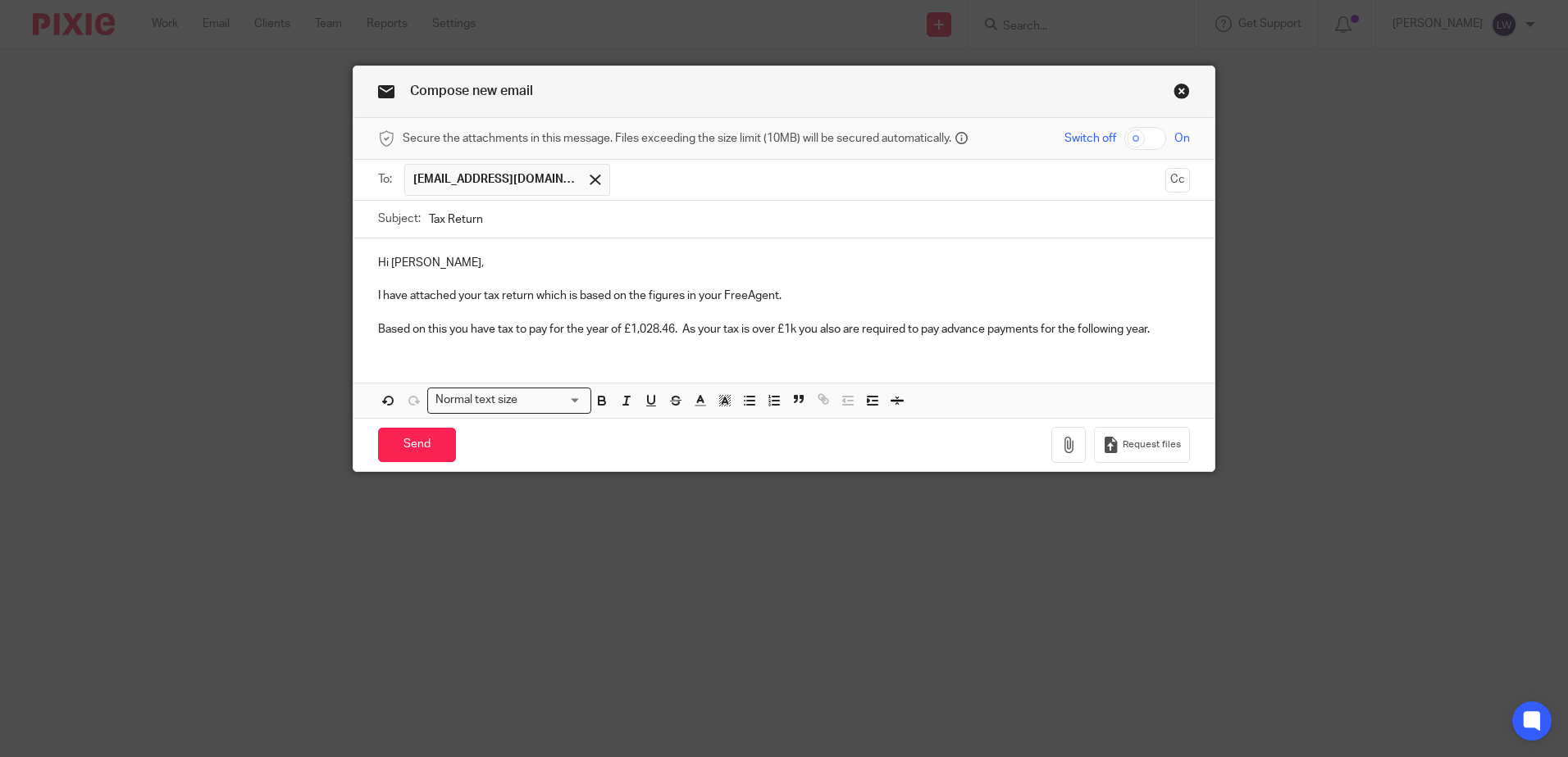
click at [1157, 323] on p "Based on this you have tax to pay for the year of £1,028.46. As your tax is ove…" at bounding box center [783, 328] width 811 height 16
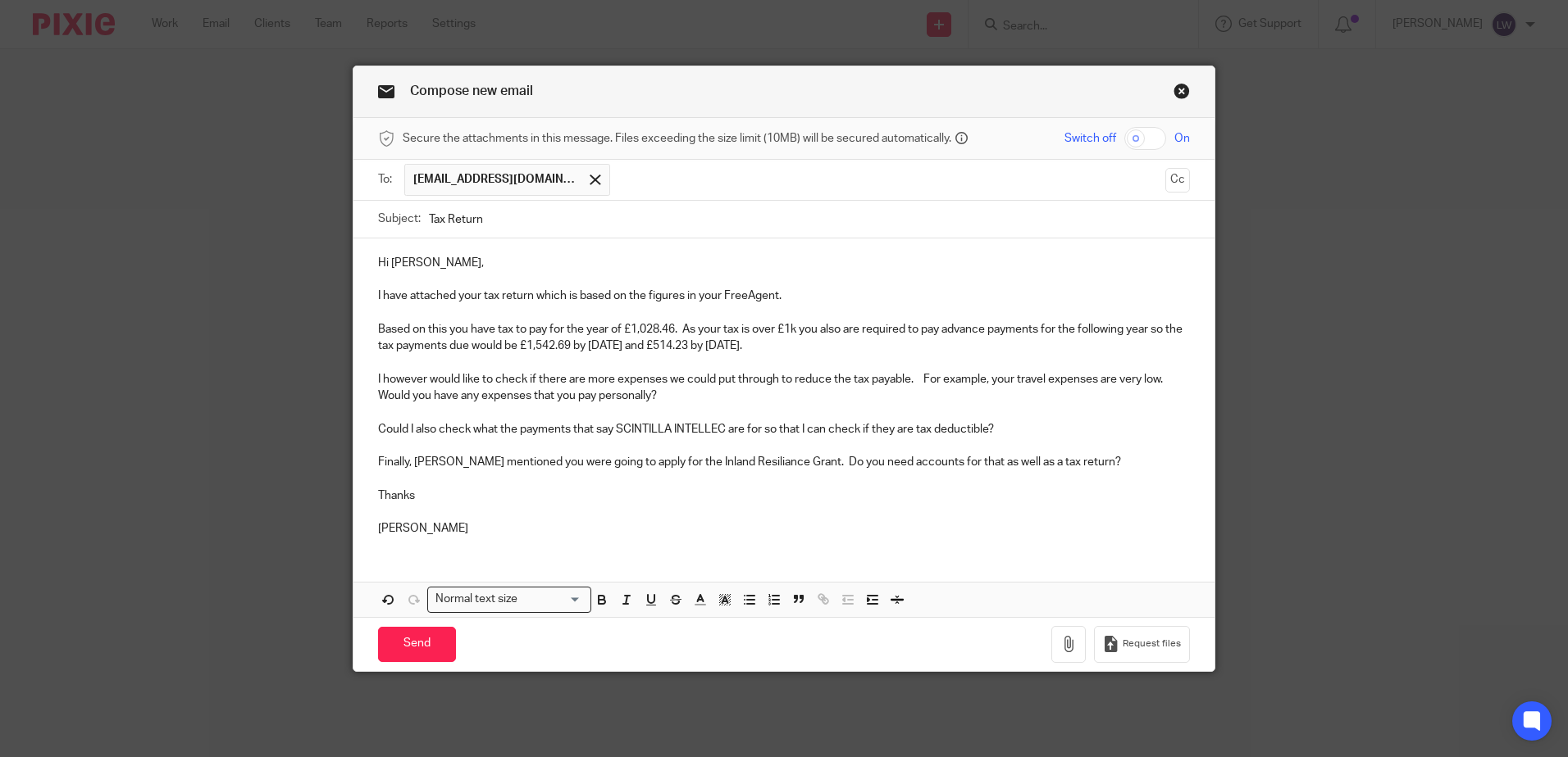
click at [727, 463] on p "Finally, [PERSON_NAME] mentioned you were going to apply for the Inland Resilia…" at bounding box center [783, 462] width 811 height 16
click at [1060, 652] on icon "button" at bounding box center [1068, 643] width 16 height 16
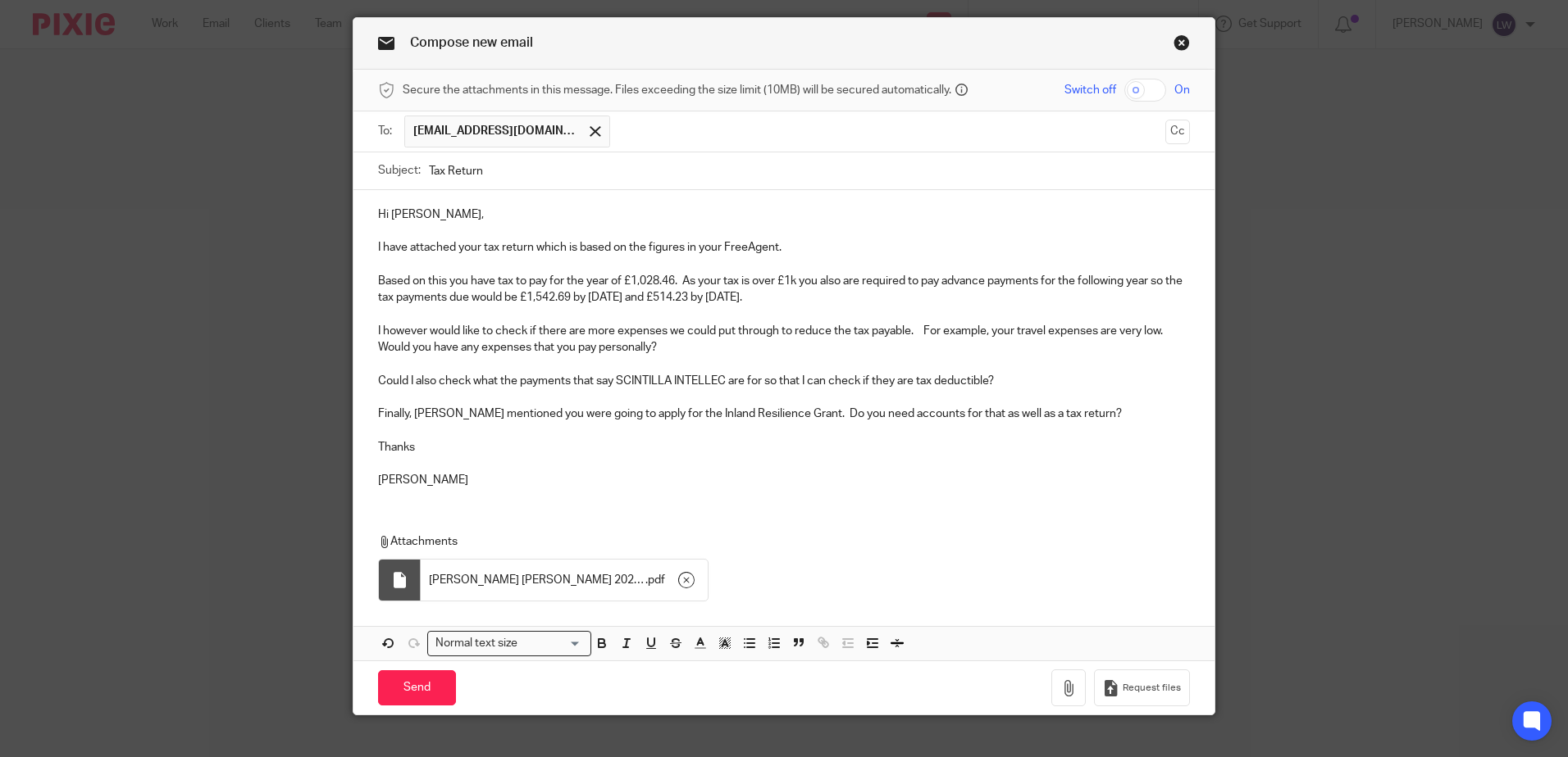
scroll to position [72, 0]
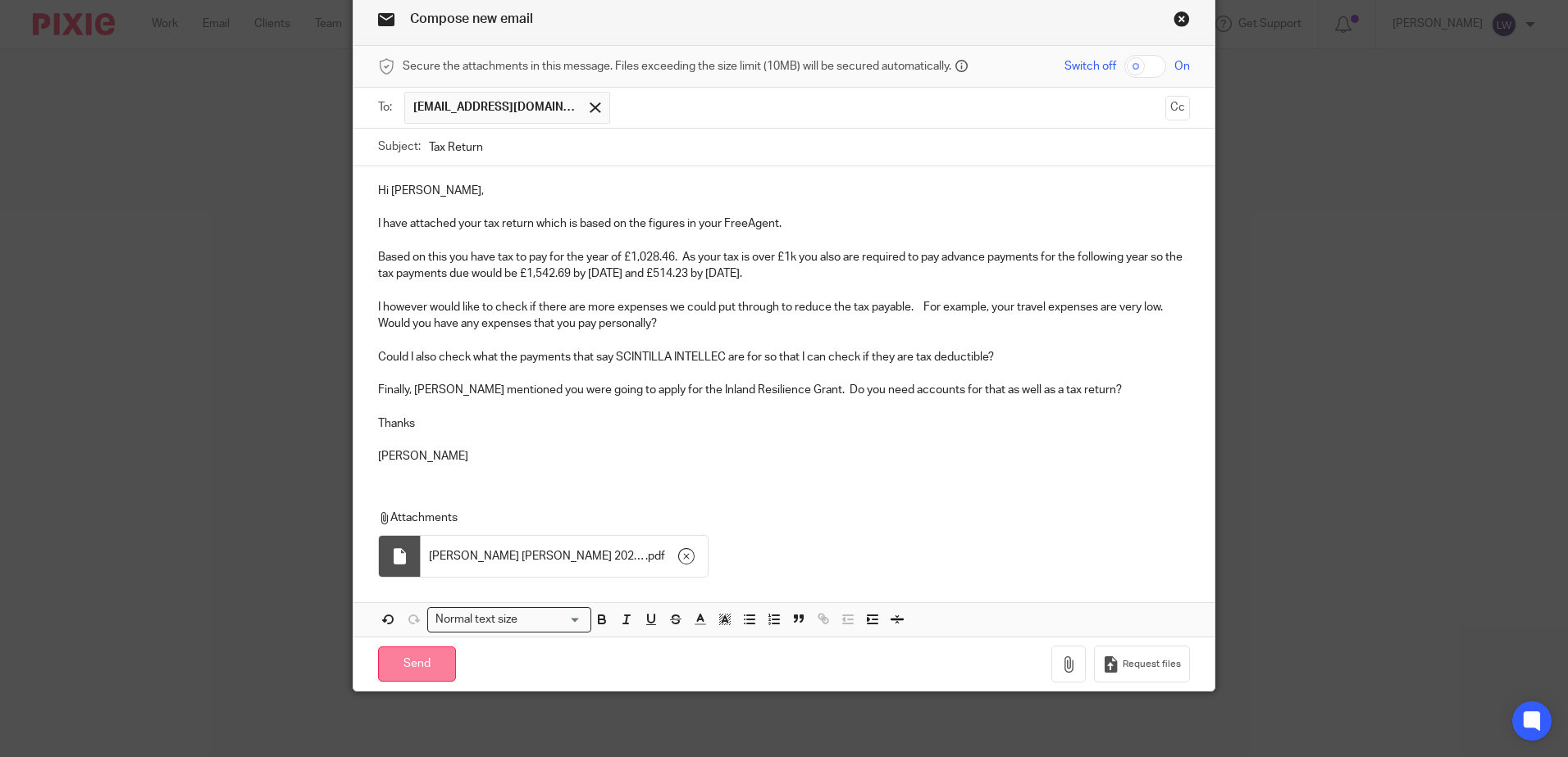
click at [419, 660] on input "Send" at bounding box center [417, 663] width 78 height 35
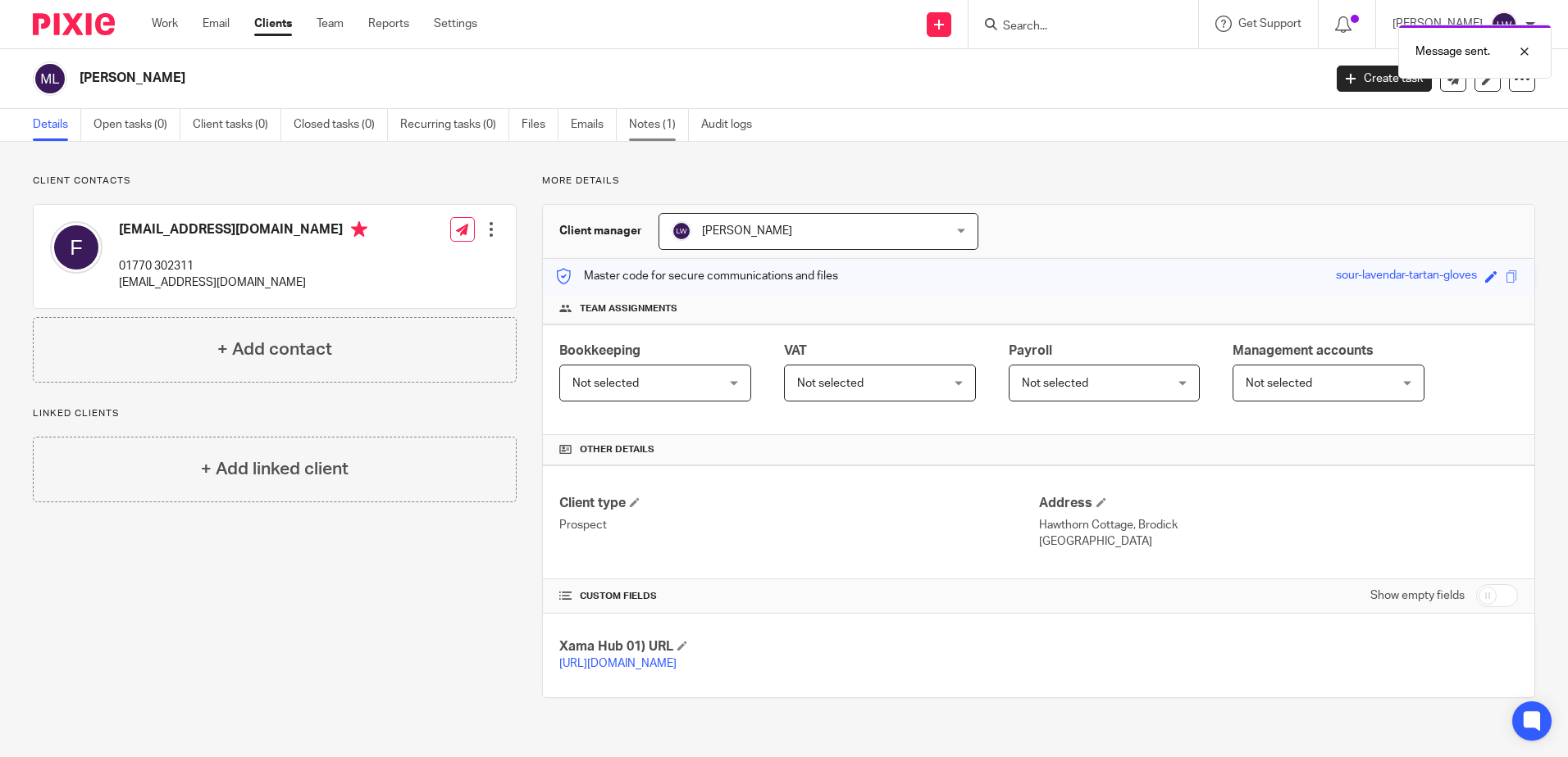
click at [646, 119] on link "Notes (1)" at bounding box center [658, 125] width 60 height 32
